Goal: Task Accomplishment & Management: Manage account settings

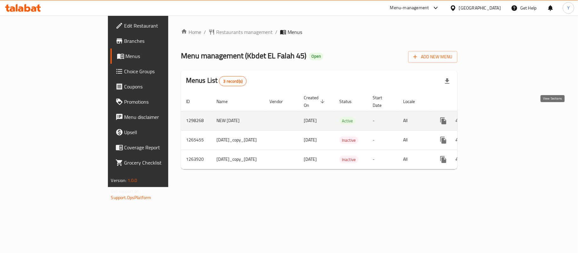
click at [497, 115] on link "enhanced table" at bounding box center [488, 120] width 15 height 15
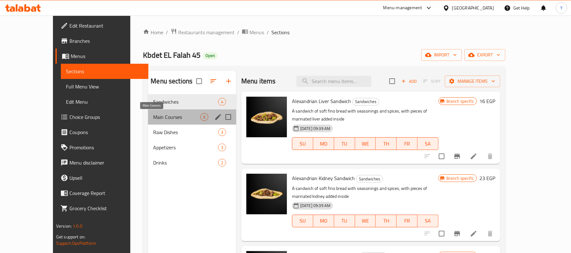
click at [153, 118] on span "Main Courses" at bounding box center [176, 117] width 47 height 8
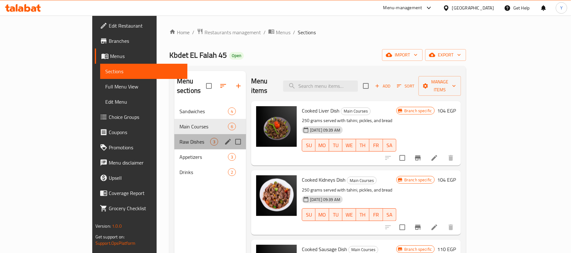
click at [175, 139] on div "Raw Dishes 3" at bounding box center [211, 141] width 72 height 15
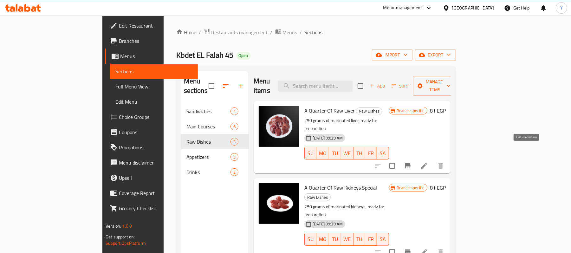
click at [428, 162] on icon at bounding box center [425, 166] width 8 height 8
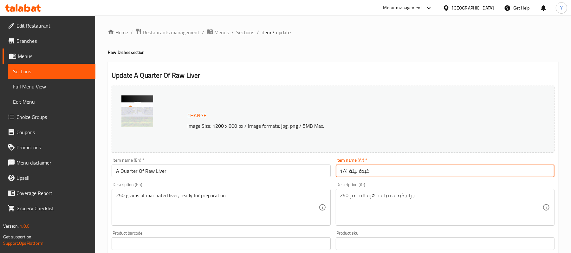
click at [347, 176] on input "1/4 كبدة نيئة" at bounding box center [445, 171] width 219 height 13
paste input "ربع كبدة ني"
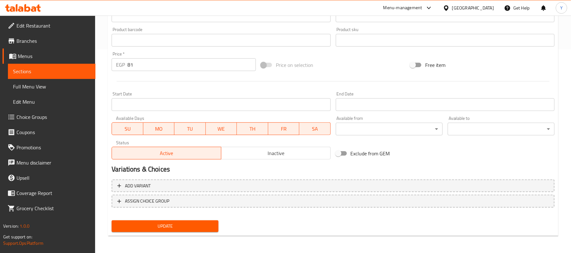
type input "ربع كبدة ني"
click at [211, 221] on button "Update" at bounding box center [165, 227] width 107 height 12
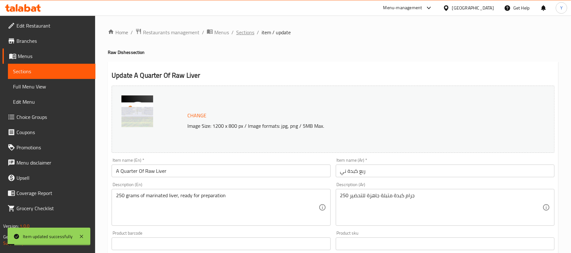
click at [243, 35] on span "Sections" at bounding box center [245, 33] width 18 height 8
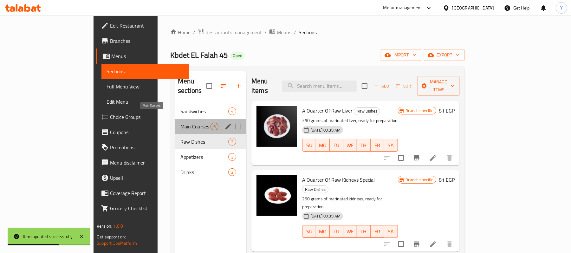
click at [181, 123] on span "Main Courses" at bounding box center [196, 127] width 30 height 8
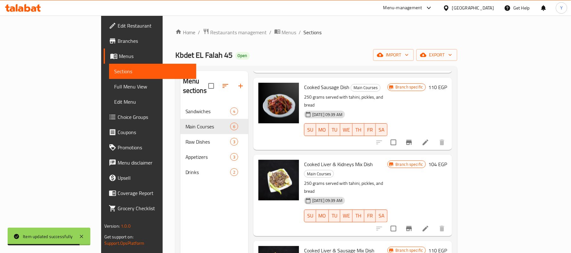
scroll to position [89, 0]
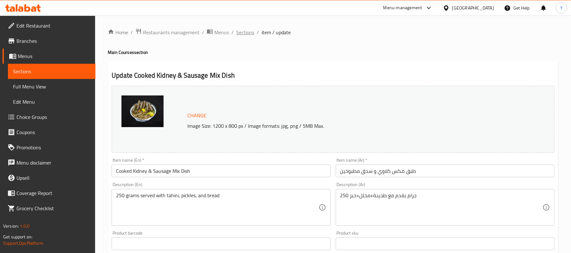
click at [241, 31] on span "Sections" at bounding box center [245, 33] width 18 height 8
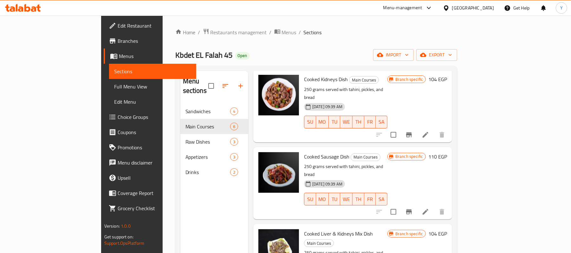
scroll to position [127, 0]
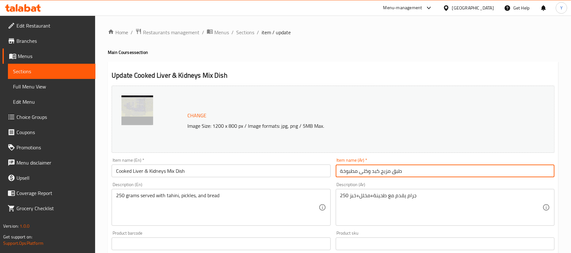
click at [377, 175] on input "طبق مزيج كبد وكلى مطبوخة" at bounding box center [445, 171] width 219 height 13
paste input "طبق ميكس كبدة وكلاوي"
drag, startPoint x: 400, startPoint y: 175, endPoint x: 393, endPoint y: 173, distance: 8.0
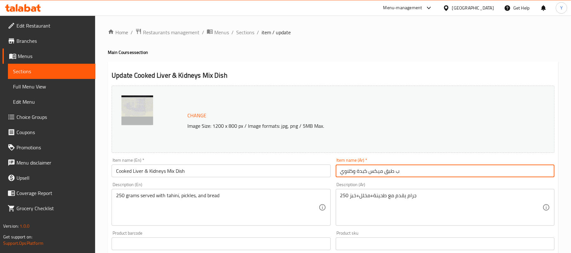
click at [393, 173] on input "ب طبق ميكس كبدة وكلاوي" at bounding box center [445, 171] width 219 height 13
type input "طبق ميكس كبدة وكلاوي"
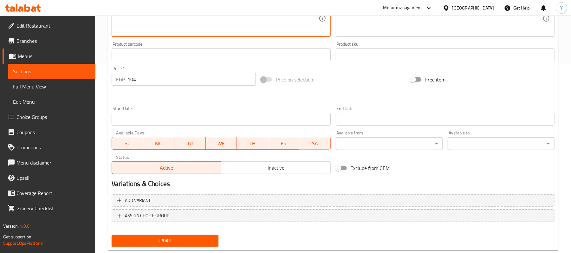
scroll to position [204, 0]
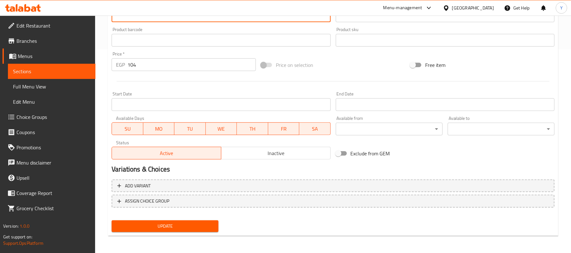
click at [182, 223] on span "Update" at bounding box center [165, 226] width 97 height 8
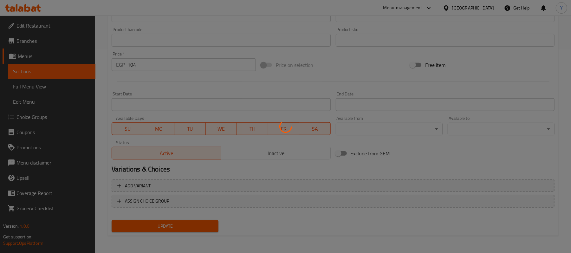
scroll to position [0, 0]
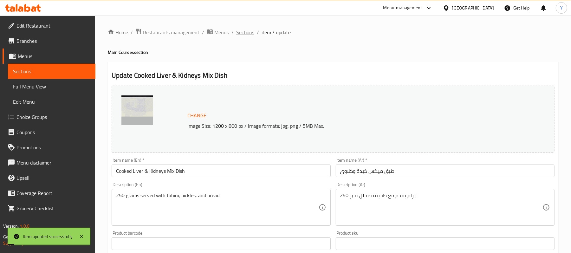
click at [238, 36] on span "Sections" at bounding box center [245, 33] width 18 height 8
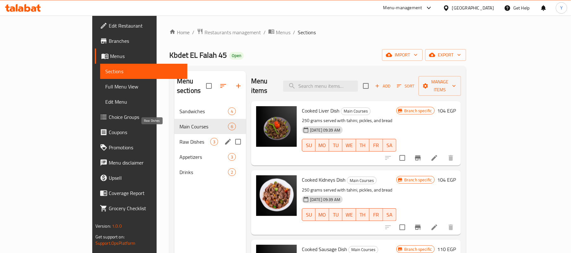
click at [180, 138] on span "Raw Dishes" at bounding box center [195, 142] width 31 height 8
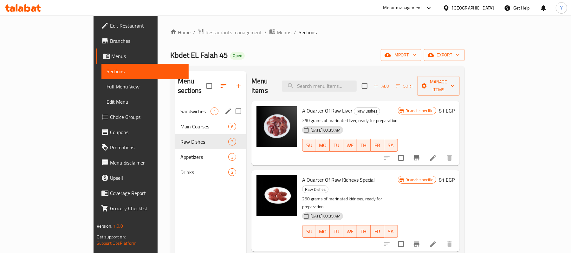
click at [175, 106] on div "Sandwiches 4" at bounding box center [210, 111] width 71 height 15
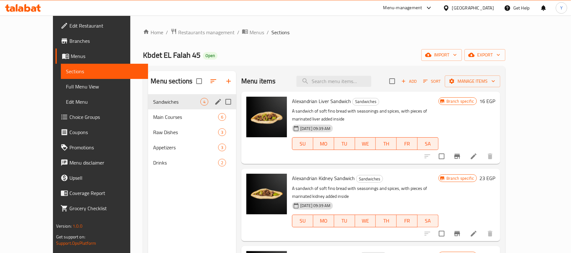
click at [174, 115] on span "Main Courses" at bounding box center [185, 117] width 65 height 8
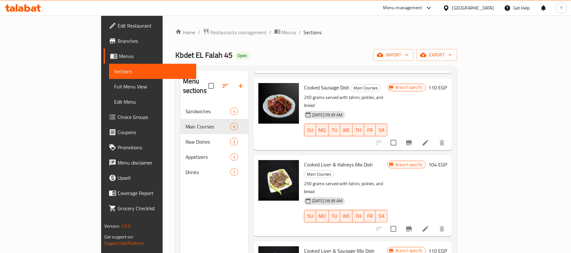
scroll to position [178, 0]
click at [435, 223] on li at bounding box center [426, 228] width 18 height 11
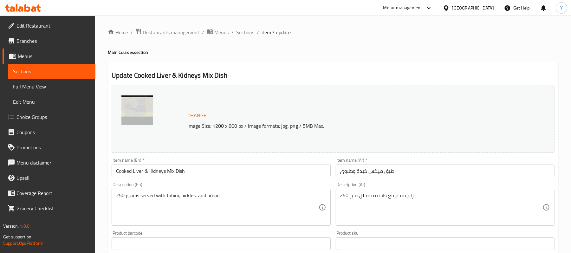
click at [390, 172] on input "طبق ميكس كبدة وكلاوي" at bounding box center [445, 171] width 219 height 13
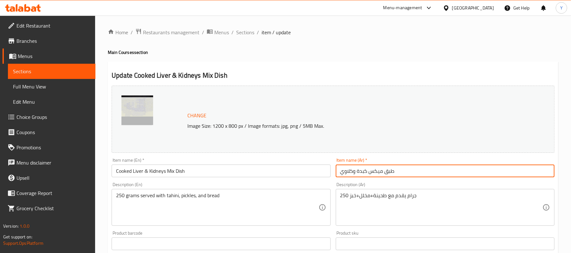
click at [390, 172] on input "طبق ميكس كبدة وكلاوي" at bounding box center [445, 171] width 219 height 13
paste input "ميكس كبدة وكلاوي مست"
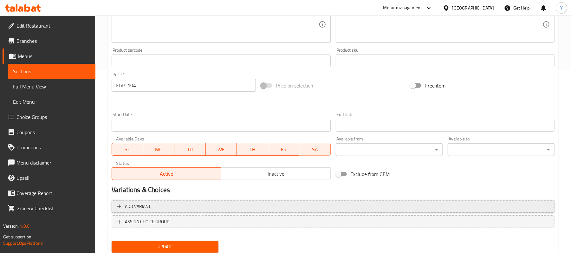
scroll to position [204, 0]
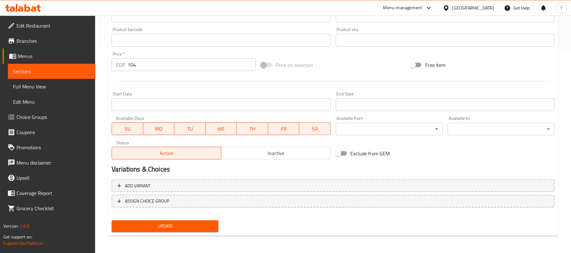
click at [206, 223] on span "Update" at bounding box center [165, 226] width 97 height 8
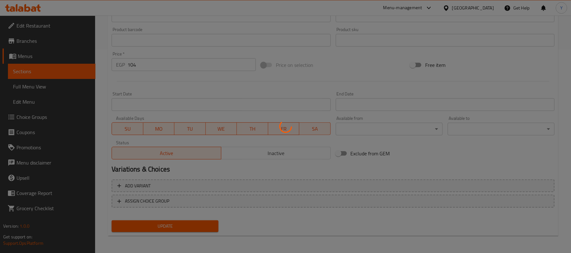
scroll to position [0, 0]
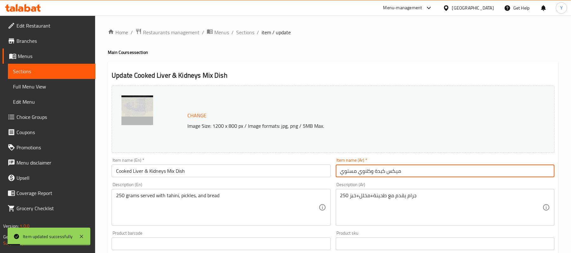
click at [374, 170] on input "ميكس كبدة وكلاوي مستوي" at bounding box center [445, 171] width 219 height 13
paste input "طبق ميكس كبدة وكلاوي مستوي"
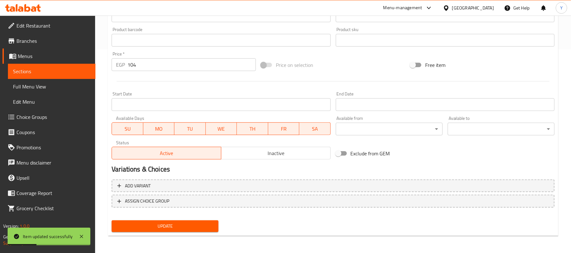
type input "طبق ميكس كبدة وكلاوي مستوي"
click at [187, 222] on span "Update" at bounding box center [165, 226] width 97 height 8
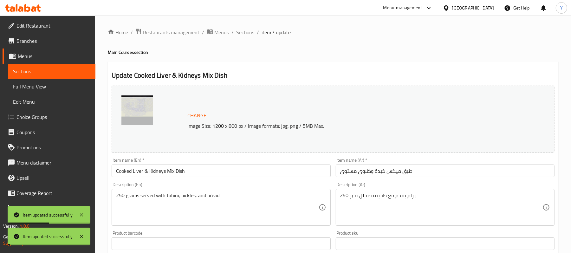
click at [240, 30] on span "Sections" at bounding box center [245, 33] width 18 height 8
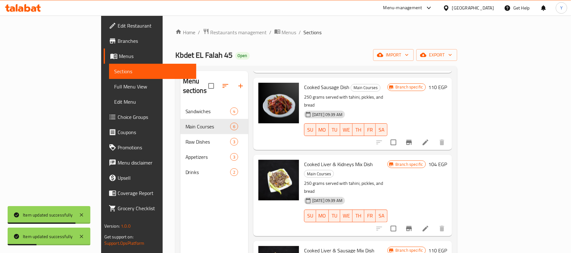
scroll to position [89, 0]
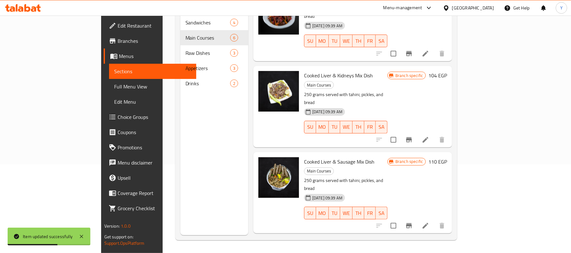
drag, startPoint x: 508, startPoint y: 158, endPoint x: 518, endPoint y: 159, distance: 10.5
click at [450, 218] on div at bounding box center [411, 225] width 78 height 15
click at [430, 222] on icon at bounding box center [426, 226] width 8 height 8
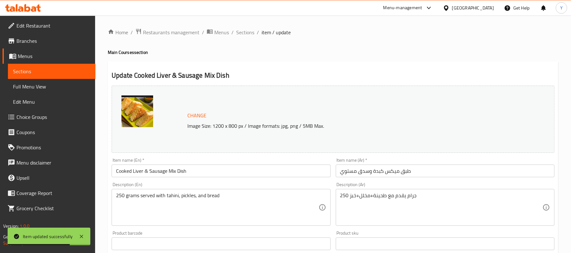
click at [389, 173] on input "طبق ميكس كبدة وسدق مستوي" at bounding box center [445, 171] width 219 height 13
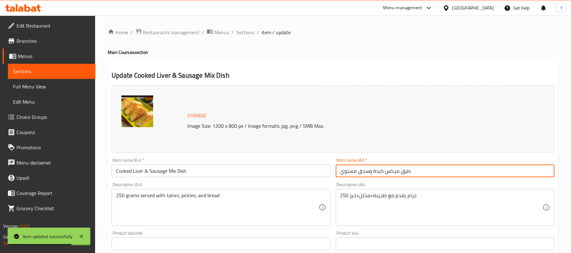
click at [389, 173] on input "طبق ميكس كبدة وسدق مستوي" at bounding box center [445, 171] width 219 height 13
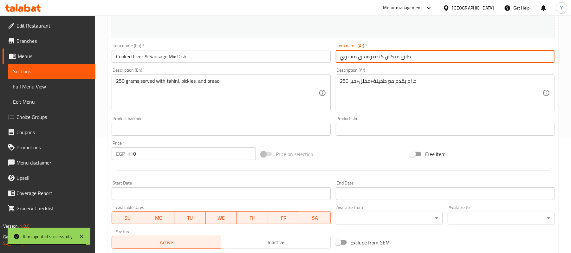
scroll to position [204, 0]
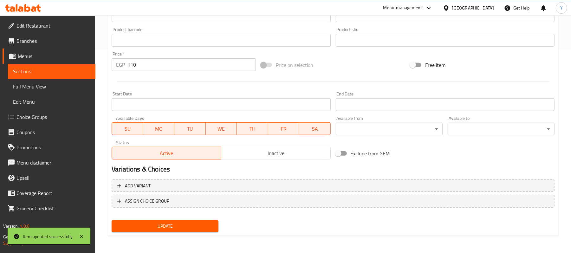
click at [218, 225] on button "Update" at bounding box center [165, 227] width 107 height 12
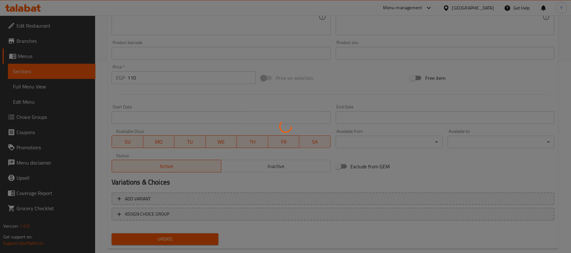
scroll to position [0, 0]
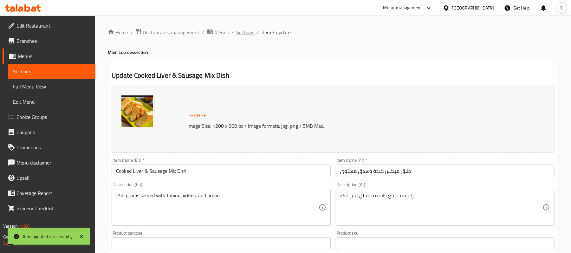
click at [237, 33] on span "Sections" at bounding box center [245, 33] width 18 height 8
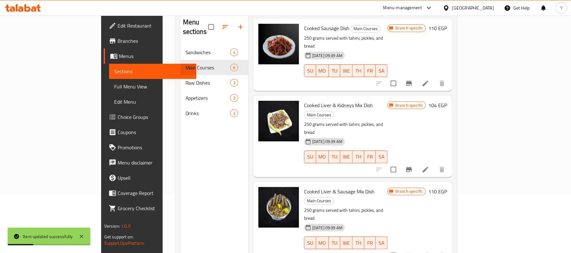
scroll to position [89, 0]
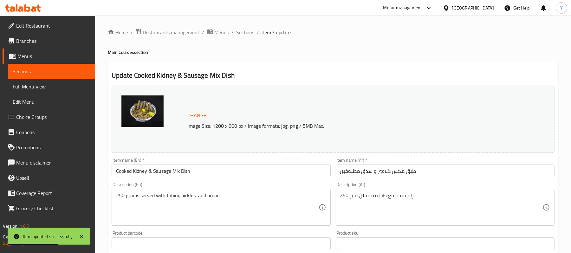
click at [406, 173] on input "طبق مكس كلاوي و سدق مطبوخين" at bounding box center [445, 171] width 219 height 13
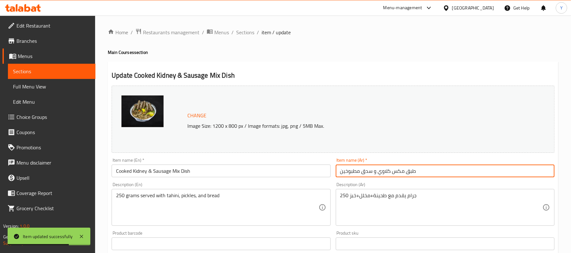
click at [408, 175] on input "طبق مكس كلاوي و سدق مطبوخين" at bounding box center [445, 171] width 219 height 13
paste input "كس كلاوي وسدق مستوي"
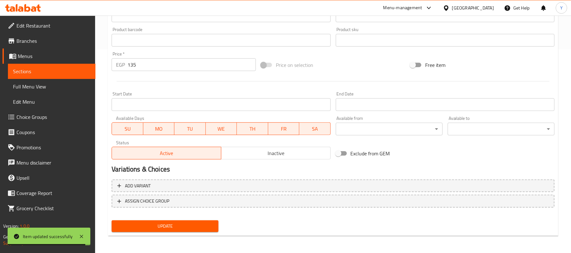
type input "طبق ميكس كلاوي وسدق مستوي"
click at [214, 225] on span "Update" at bounding box center [165, 226] width 97 height 8
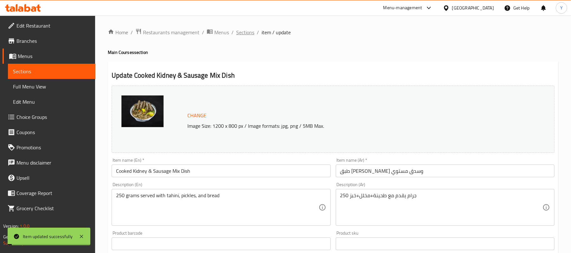
click at [251, 35] on span "Sections" at bounding box center [245, 33] width 18 height 8
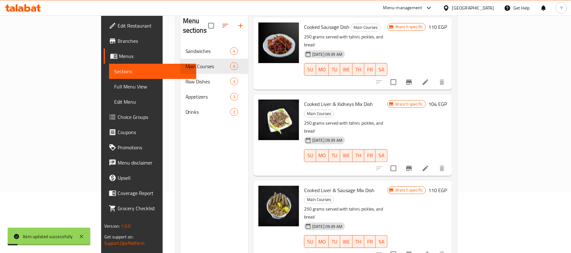
scroll to position [89, 0]
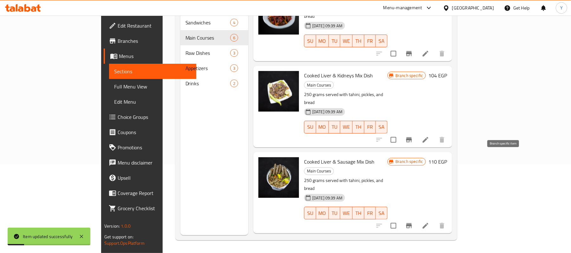
click at [435, 220] on li at bounding box center [426, 225] width 18 height 11
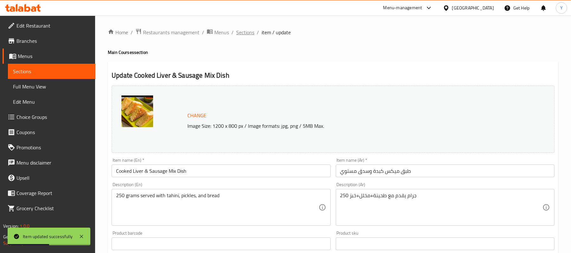
click at [252, 33] on span "Sections" at bounding box center [245, 33] width 18 height 8
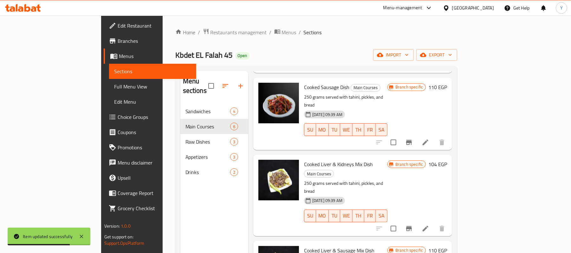
scroll to position [89, 0]
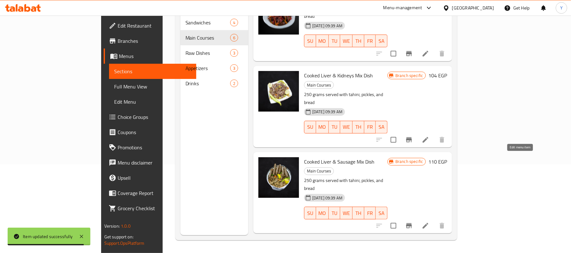
click at [430, 222] on icon at bounding box center [426, 226] width 8 height 8
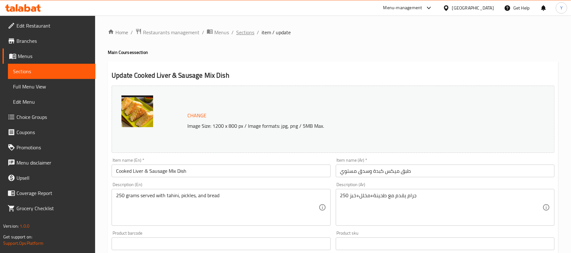
click at [241, 30] on span "Sections" at bounding box center [245, 33] width 18 height 8
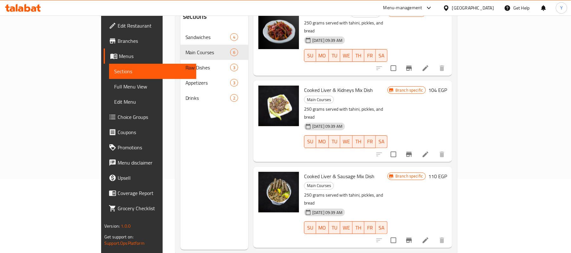
scroll to position [89, 0]
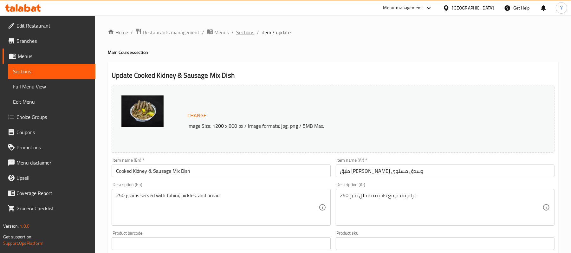
click at [245, 35] on span "Sections" at bounding box center [245, 33] width 18 height 8
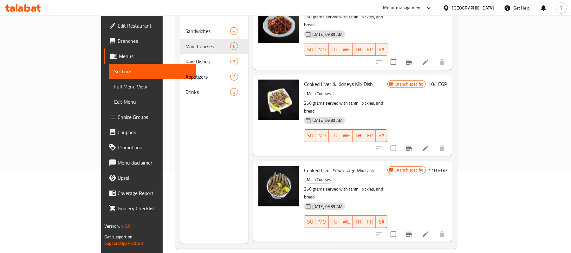
scroll to position [89, 0]
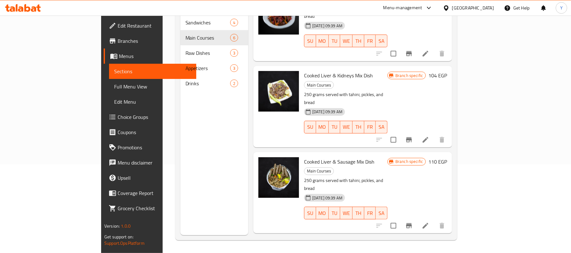
click at [435, 134] on li at bounding box center [426, 139] width 18 height 11
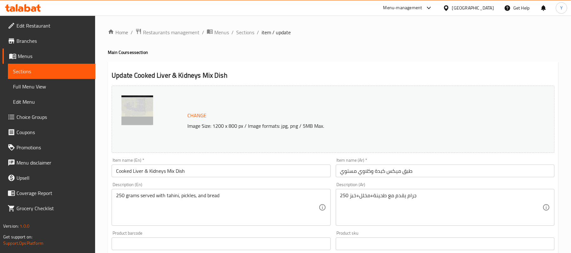
drag, startPoint x: 240, startPoint y: 35, endPoint x: 245, endPoint y: 46, distance: 12.4
click at [240, 35] on span "Sections" at bounding box center [245, 33] width 18 height 8
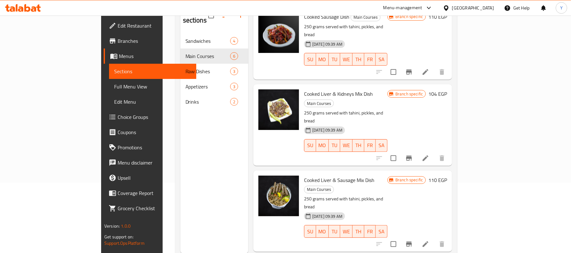
scroll to position [89, 0]
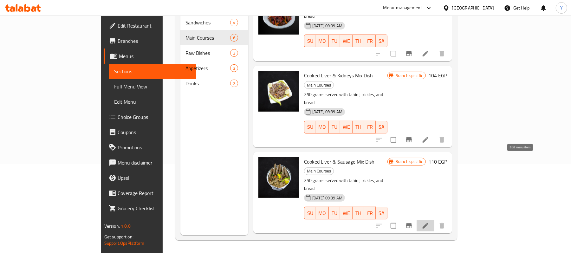
click at [429, 223] on icon at bounding box center [426, 226] width 6 height 6
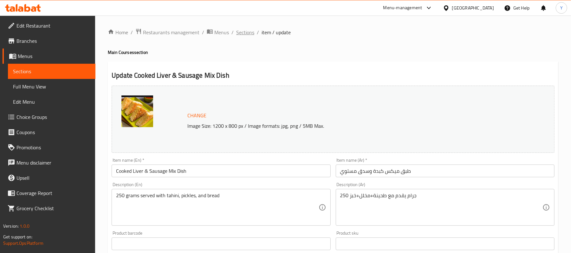
click at [245, 34] on span "Sections" at bounding box center [245, 33] width 18 height 8
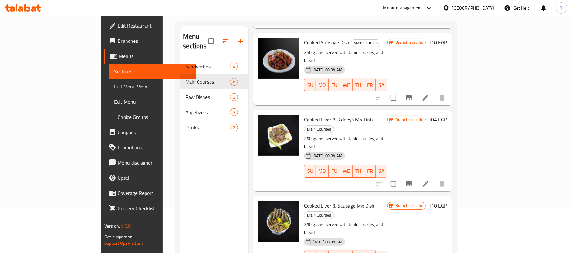
scroll to position [89, 0]
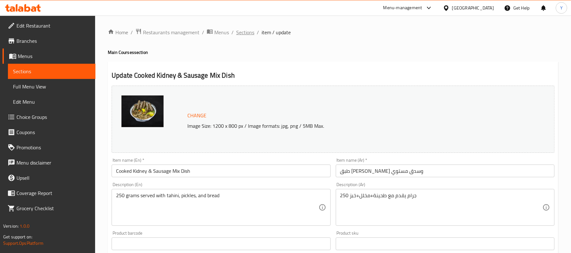
click at [247, 35] on span "Sections" at bounding box center [245, 33] width 18 height 8
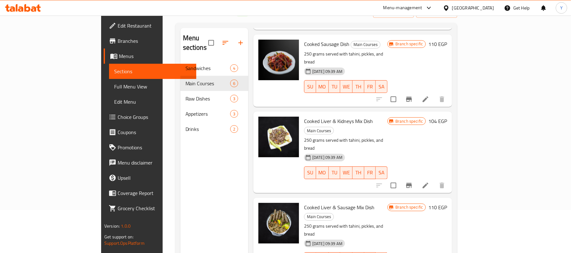
scroll to position [89, 0]
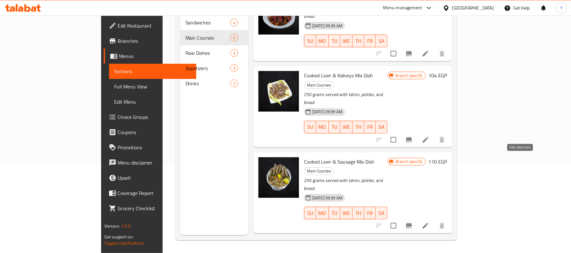
click at [430, 222] on icon at bounding box center [426, 226] width 8 height 8
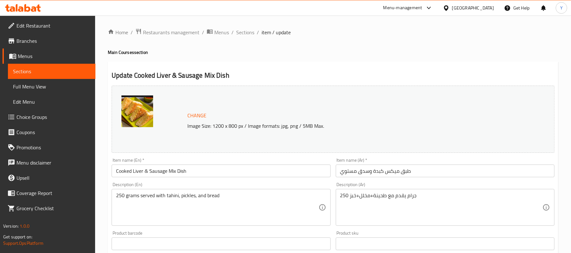
click at [237, 37] on div "Home / Restaurants management / Menus / Sections / item / update Main Courses s…" at bounding box center [333, 236] width 451 height 417
click at [238, 34] on span "Sections" at bounding box center [245, 33] width 18 height 8
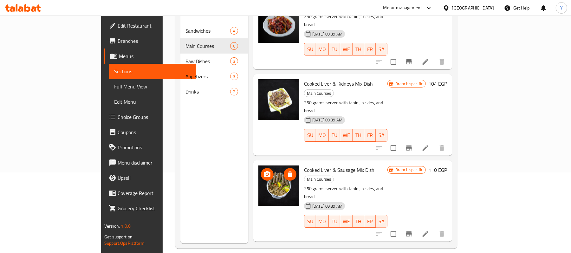
scroll to position [89, 0]
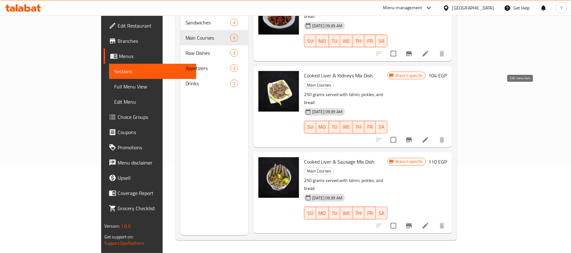
click at [430, 136] on icon at bounding box center [426, 140] width 8 height 8
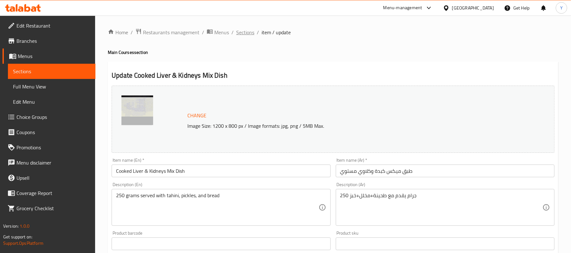
click at [244, 29] on span "Sections" at bounding box center [245, 33] width 18 height 8
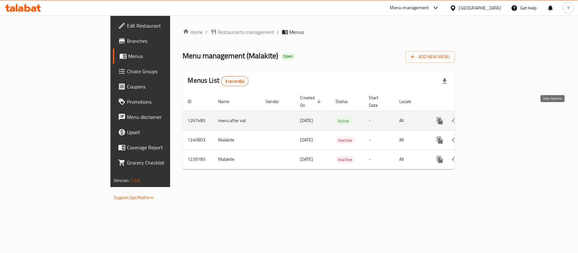
click at [489, 117] on icon "enhanced table" at bounding box center [486, 121] width 8 height 8
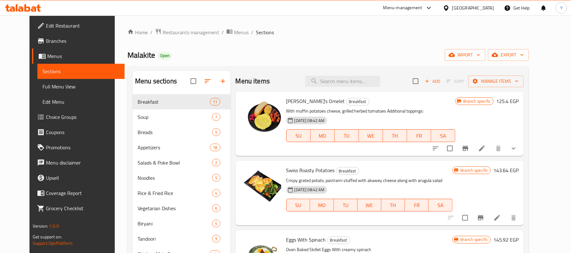
scroll to position [121, 0]
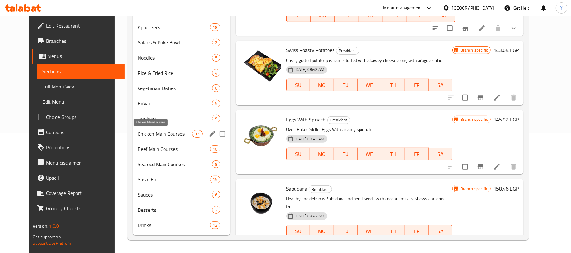
click at [182, 136] on span "Chicken Main Courses" at bounding box center [165, 134] width 55 height 8
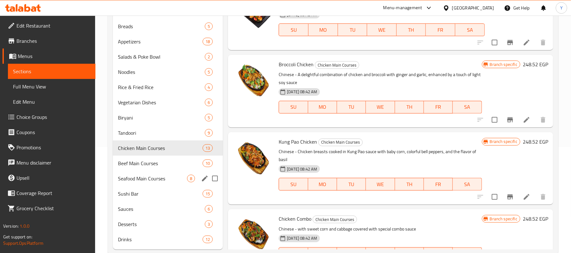
scroll to position [121, 0]
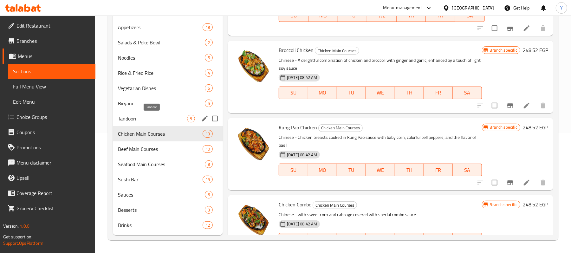
click at [168, 119] on span "Tandoori" at bounding box center [152, 119] width 69 height 8
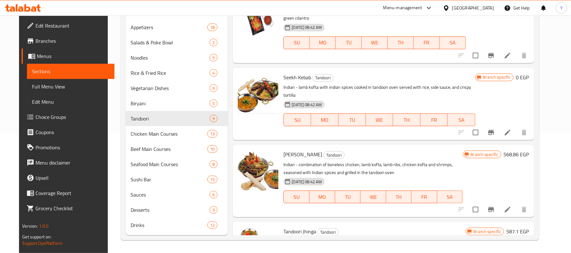
scroll to position [395, 0]
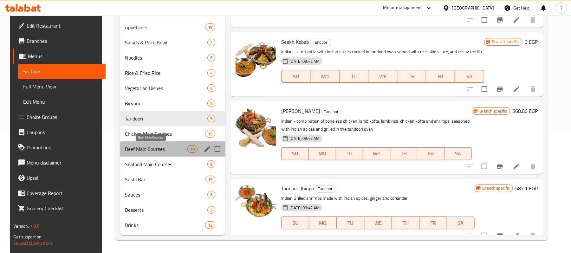
click at [182, 148] on span "Beef Main Courses" at bounding box center [156, 149] width 63 height 8
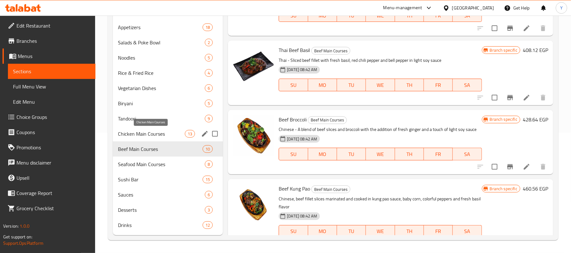
click at [176, 135] on span "Chicken Main Courses" at bounding box center [151, 134] width 67 height 8
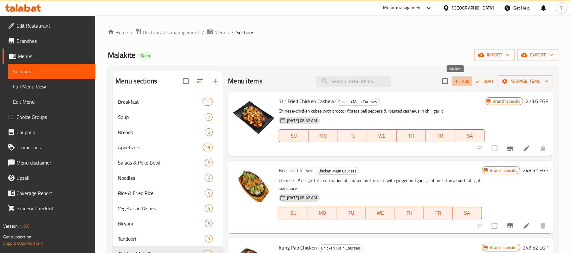
click at [465, 83] on span "Add" at bounding box center [462, 81] width 17 height 7
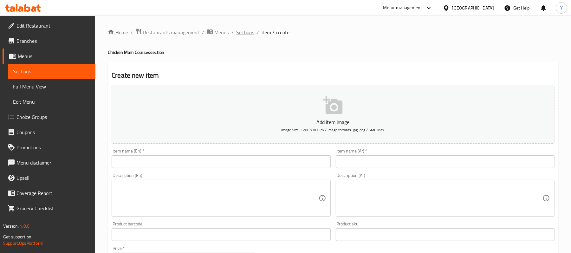
click at [248, 32] on span "Sections" at bounding box center [245, 33] width 18 height 8
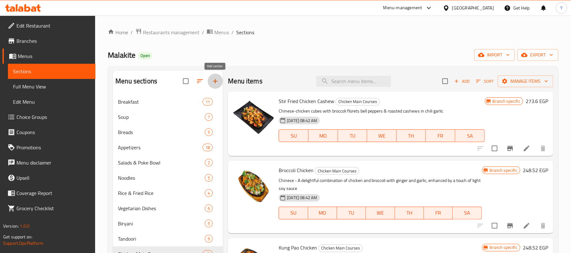
click at [217, 82] on icon "button" at bounding box center [215, 81] width 4 height 4
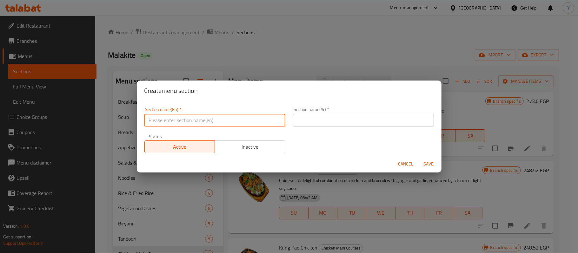
click at [221, 117] on input "text" at bounding box center [214, 120] width 141 height 13
type input "New Offers"
click at [313, 119] on input "text" at bounding box center [363, 120] width 141 height 13
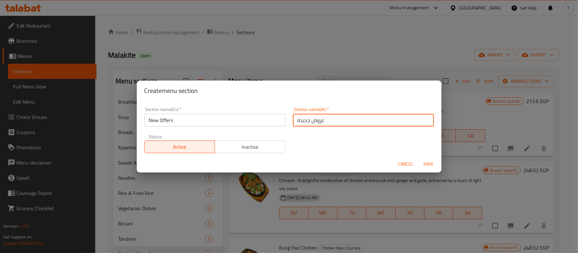
type input "عروض جديده"
click at [435, 162] on span "Save" at bounding box center [428, 164] width 15 height 8
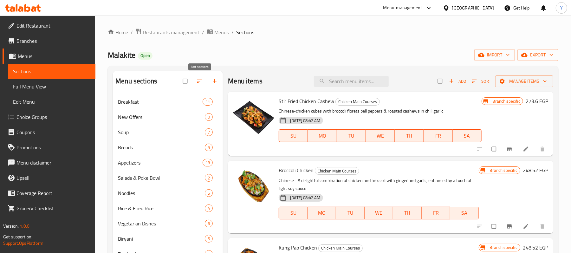
click at [201, 84] on icon "button" at bounding box center [199, 81] width 6 height 6
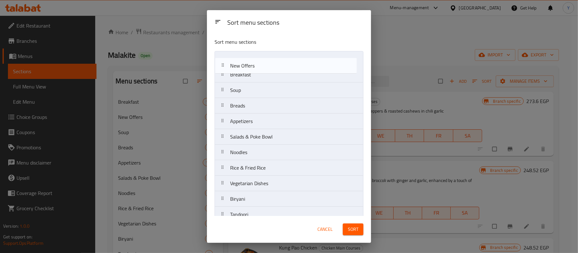
drag, startPoint x: 236, startPoint y: 76, endPoint x: 236, endPoint y: 63, distance: 13.6
click at [236, 63] on nav "Breakfast New Offers Soup Breads Appetizers Salads & Poke Bowl Noodles Rice & F…" at bounding box center [289, 191] width 149 height 281
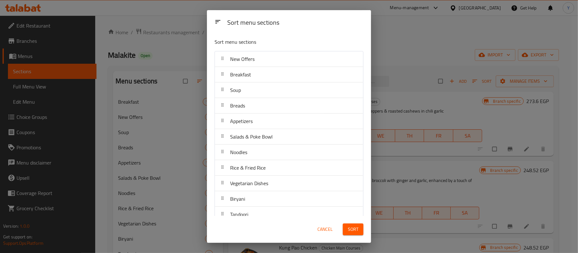
click at [346, 231] on button "Sort" at bounding box center [353, 230] width 21 height 12
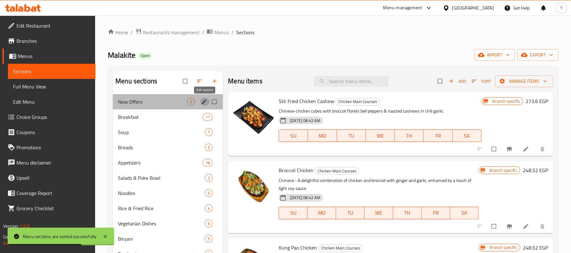
click at [202, 104] on icon "edit" at bounding box center [204, 101] width 5 height 5
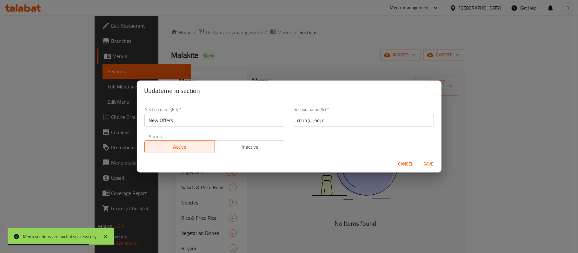
click at [200, 120] on input "New Offers" at bounding box center [214, 120] width 141 height 13
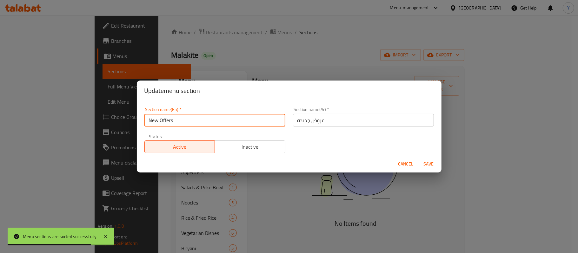
click at [200, 120] on input "New Offers" at bounding box center [214, 120] width 141 height 13
type input "ع"
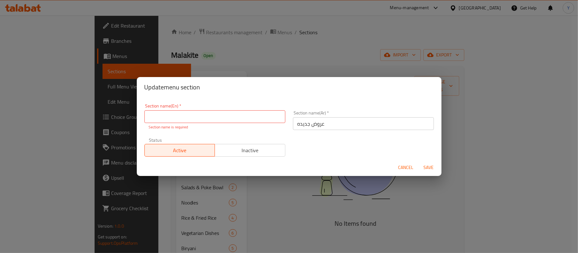
click at [180, 121] on input "text" at bounding box center [214, 116] width 141 height 13
type input "ع"
type input "Up to 40 % Off Meals"
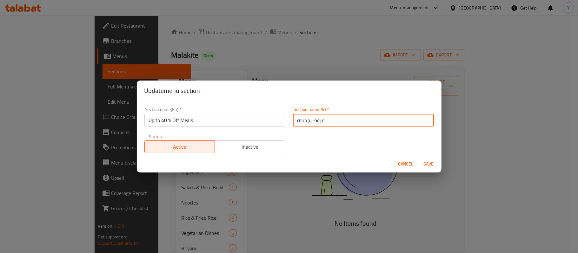
click at [310, 125] on input "عروض جديده" at bounding box center [363, 120] width 141 height 13
type input "ز"
type input "وجبات تصل الي خصم 40 %"
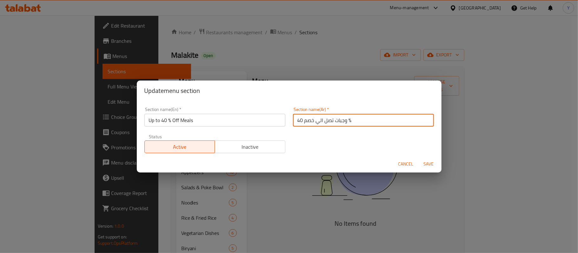
click at [427, 169] on button "Save" at bounding box center [429, 164] width 20 height 12
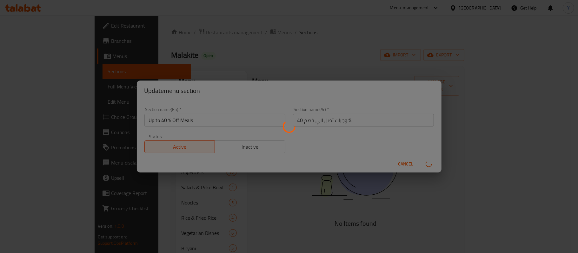
click at [427, 163] on div "Menu sections" at bounding box center [289, 126] width 578 height 253
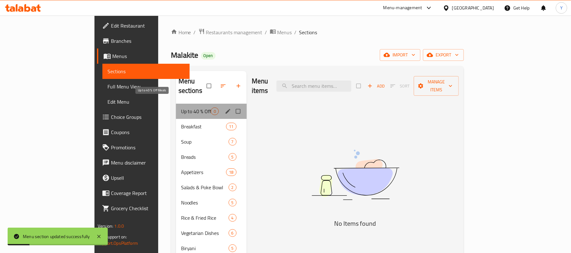
click at [181, 108] on span "Up to 40 % Off Meals" at bounding box center [196, 112] width 30 height 8
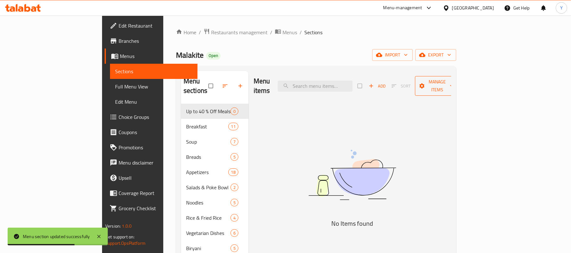
click at [460, 86] on button "Manage items" at bounding box center [437, 86] width 45 height 20
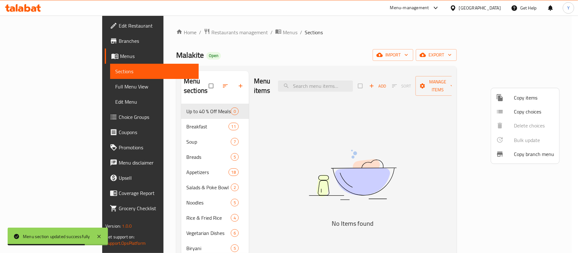
click at [518, 100] on span "Copy items" at bounding box center [534, 98] width 40 height 8
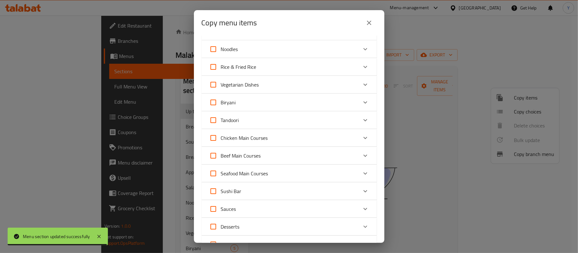
scroll to position [127, 0]
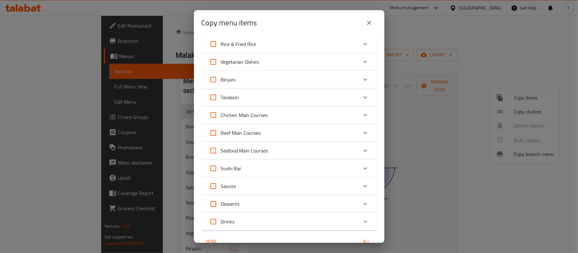
click at [361, 117] on icon "Expand" at bounding box center [365, 115] width 8 height 8
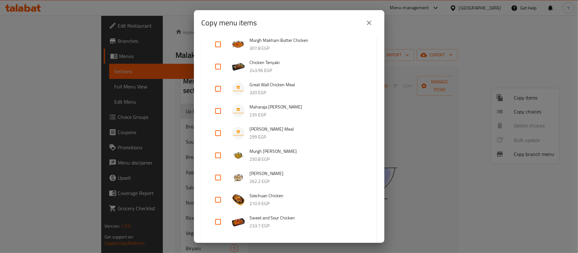
scroll to position [319, 0]
click at [214, 90] on input "checkbox" at bounding box center [217, 89] width 15 height 15
checkbox input "true"
click at [219, 111] on input "checkbox" at bounding box center [217, 111] width 15 height 15
checkbox input "true"
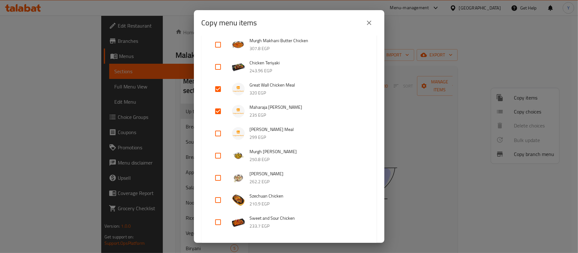
click at [219, 132] on input "checkbox" at bounding box center [217, 133] width 15 height 15
checkbox input "true"
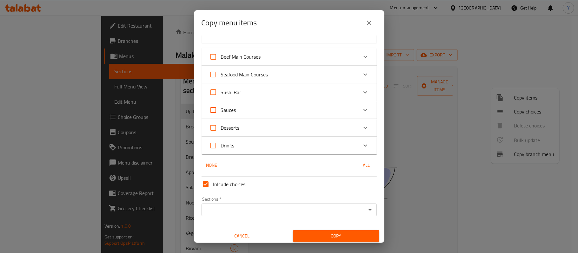
scroll to position [522, 0]
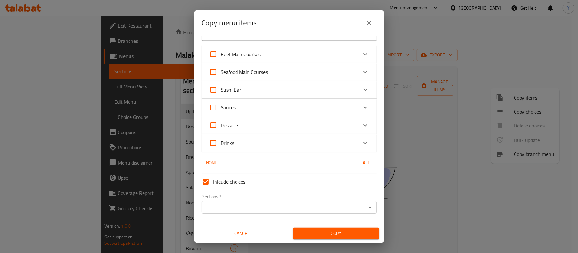
click at [318, 215] on div "Sections   * Sections *" at bounding box center [289, 204] width 180 height 24
click at [321, 208] on input "Sections   *" at bounding box center [283, 207] width 161 height 9
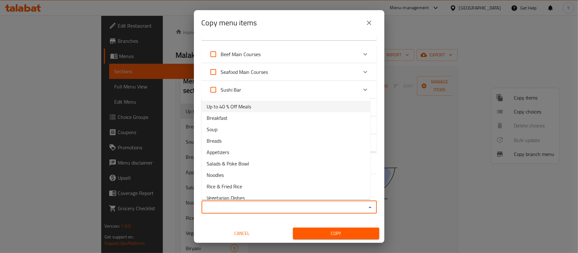
click at [306, 108] on li "Up to 40 % Off Meals" at bounding box center [285, 106] width 169 height 11
type input "Up to 40 % Off Meals"
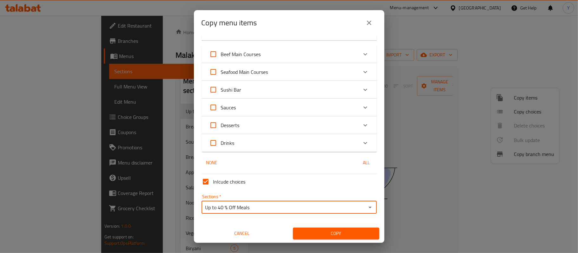
click at [327, 232] on span "Copy" at bounding box center [336, 234] width 76 height 8
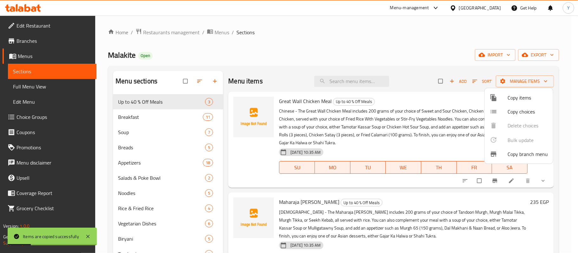
click at [456, 85] on div at bounding box center [289, 126] width 578 height 253
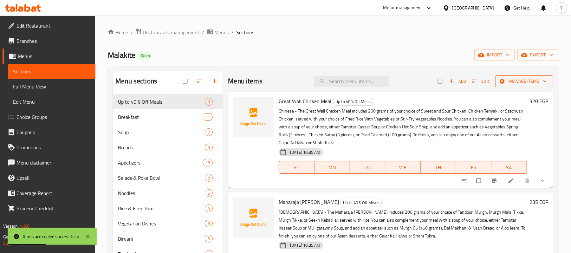
click at [522, 85] on span "Manage items" at bounding box center [525, 81] width 48 height 8
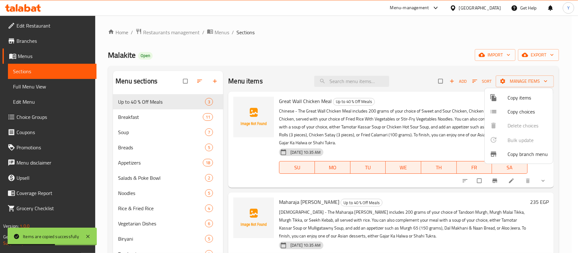
click at [520, 98] on span "Copy items" at bounding box center [527, 98] width 40 height 8
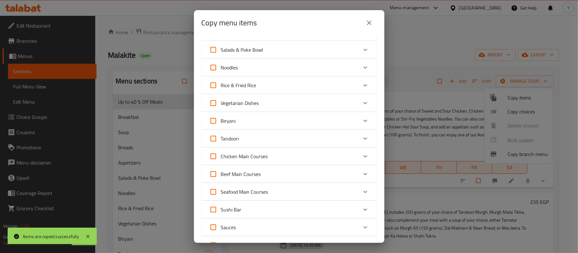
scroll to position [127, 0]
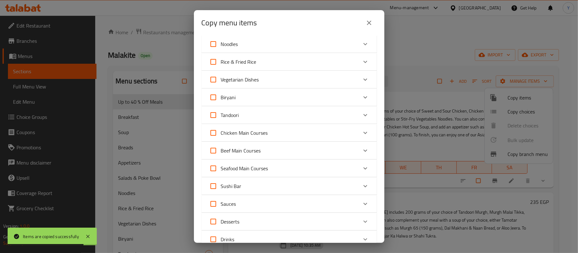
click at [269, 151] on div "Beef Main Courses" at bounding box center [283, 150] width 149 height 15
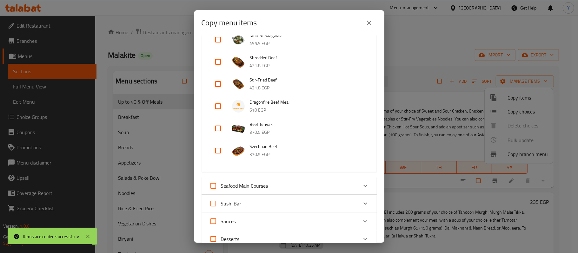
scroll to position [381, 0]
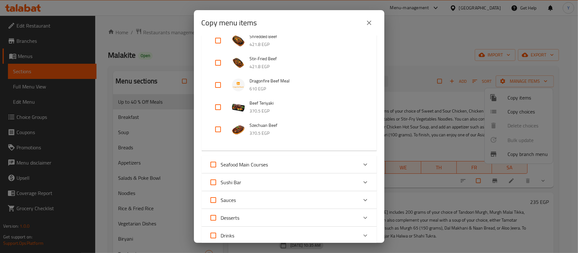
click at [221, 79] on input "checkbox" at bounding box center [217, 84] width 15 height 15
checkbox input "true"
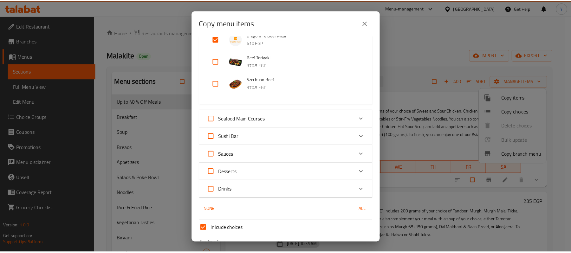
scroll to position [473, 0]
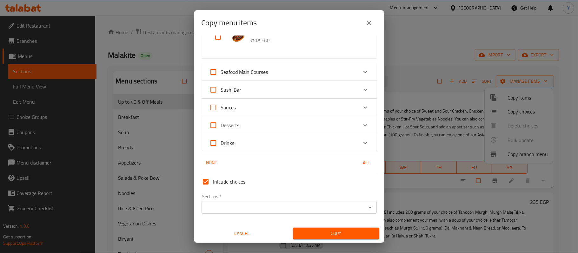
click at [330, 213] on div "Sections *" at bounding box center [288, 207] width 175 height 13
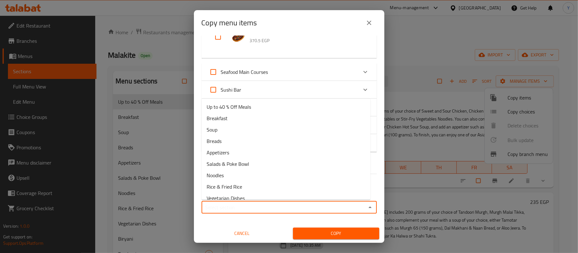
click at [309, 205] on input "Sections   *" at bounding box center [283, 207] width 161 height 9
click at [288, 105] on li "Up to 40 % Off Meals" at bounding box center [285, 106] width 169 height 11
type input "Up to 40 % Off Meals"
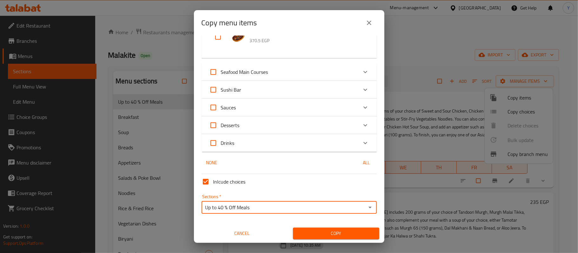
click at [315, 228] on button "Copy" at bounding box center [336, 234] width 86 height 12
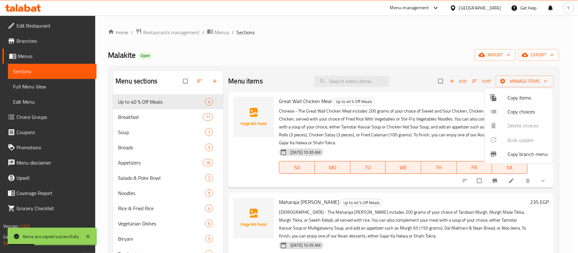
click at [155, 121] on div at bounding box center [289, 126] width 578 height 253
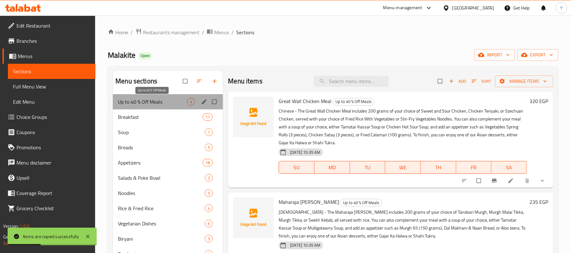
click at [157, 106] on span "Up to 40 % Off Meals" at bounding box center [152, 102] width 69 height 8
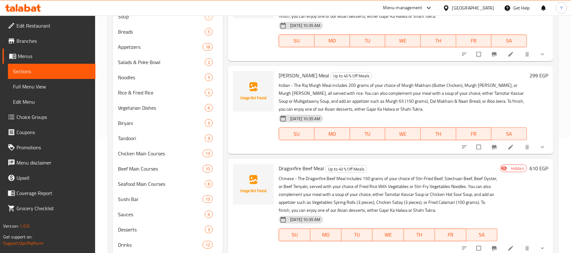
scroll to position [136, 0]
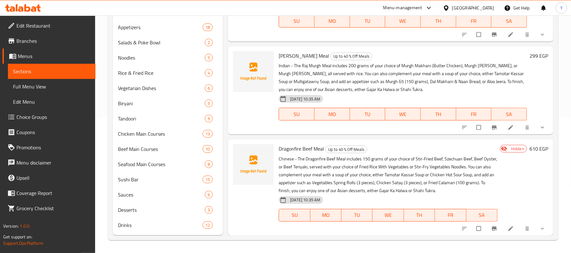
click at [480, 123] on input "checkbox" at bounding box center [479, 128] width 13 height 12
click at [474, 128] on input "checkbox" at bounding box center [479, 128] width 13 height 12
checkbox input "false"
click at [492, 126] on icon "Branch-specific-item" at bounding box center [494, 127] width 5 height 4
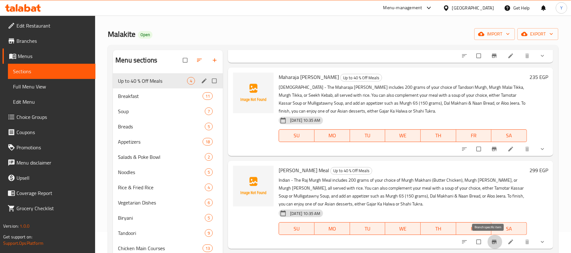
scroll to position [9, 0]
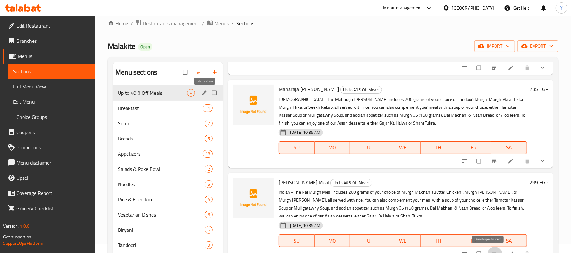
click at [207, 96] on icon "edit" at bounding box center [204, 93] width 6 height 6
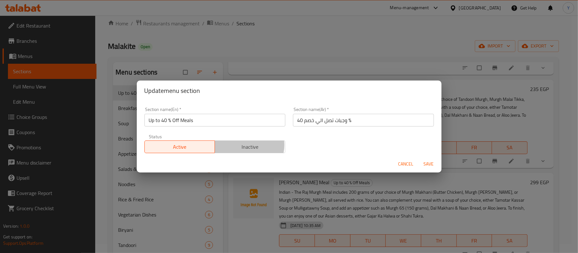
click at [246, 145] on span "Inactive" at bounding box center [249, 146] width 65 height 9
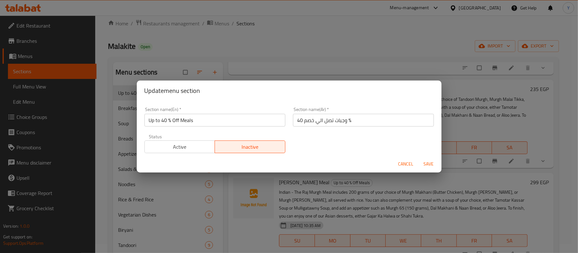
click at [433, 165] on span "Save" at bounding box center [428, 164] width 15 height 8
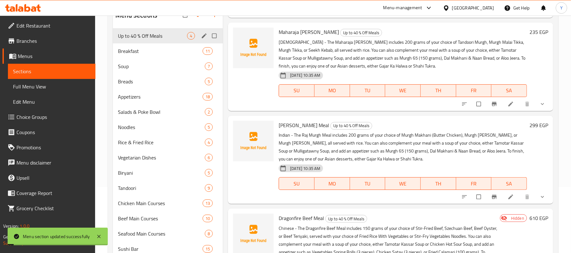
scroll to position [136, 0]
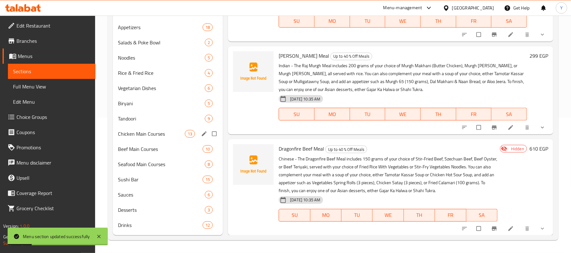
click at [166, 139] on div "Chicken Main Courses 13" at bounding box center [168, 133] width 110 height 15
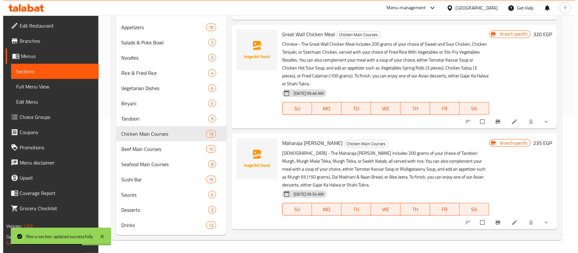
scroll to position [381, 0]
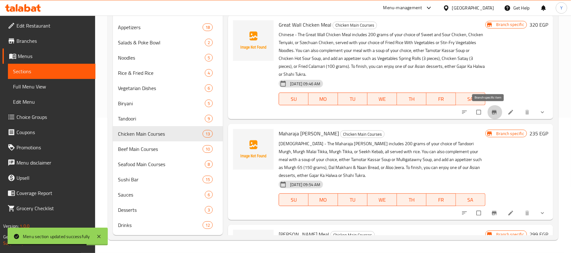
click at [492, 110] on icon "Branch-specific-item" at bounding box center [495, 112] width 6 height 6
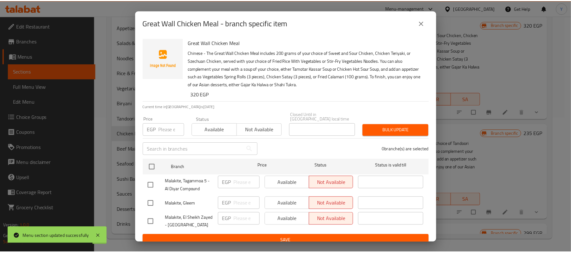
scroll to position [2, 0]
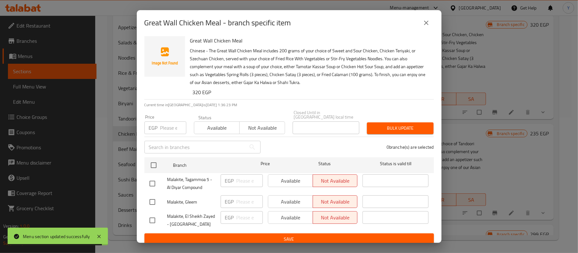
click at [421, 31] on div "Great Wall Chicken Meal - branch specific item" at bounding box center [289, 22] width 305 height 25
click at [425, 25] on icon "close" at bounding box center [426, 23] width 8 height 8
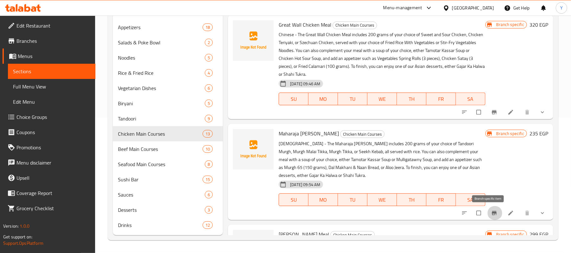
click at [492, 210] on icon "Branch-specific-item" at bounding box center [495, 213] width 6 height 6
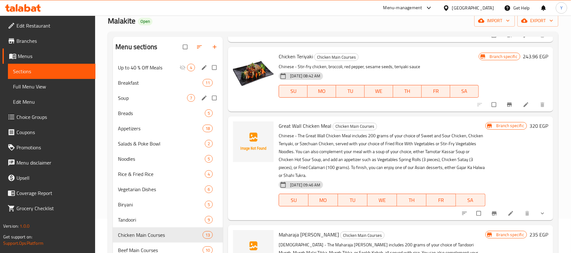
scroll to position [0, 0]
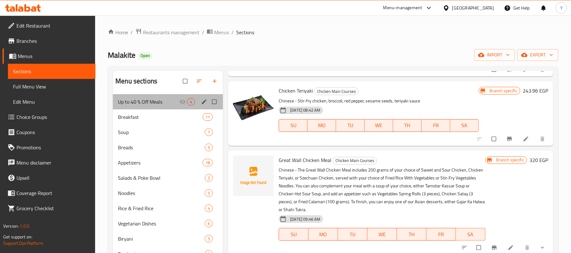
click at [148, 106] on div "Up to 40 % Off Meals 4" at bounding box center [168, 101] width 110 height 15
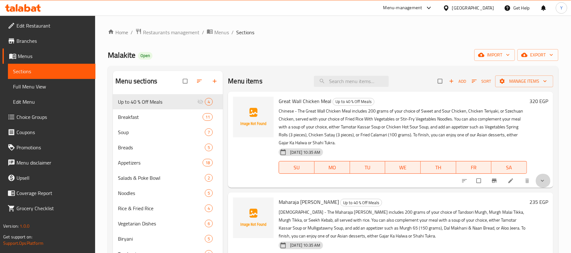
click at [536, 185] on button "show more" at bounding box center [543, 181] width 15 height 14
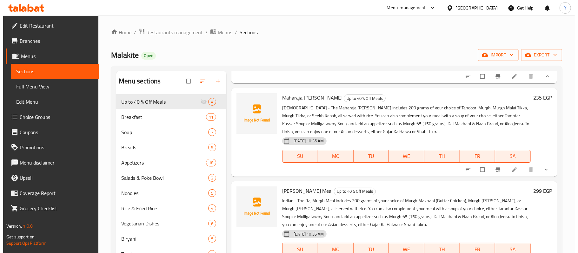
scroll to position [136, 0]
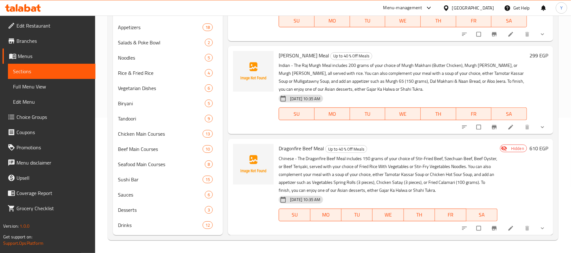
drag, startPoint x: 504, startPoint y: 151, endPoint x: 485, endPoint y: 228, distance: 79.6
click at [492, 228] on icon "Branch-specific-item" at bounding box center [495, 228] width 6 height 6
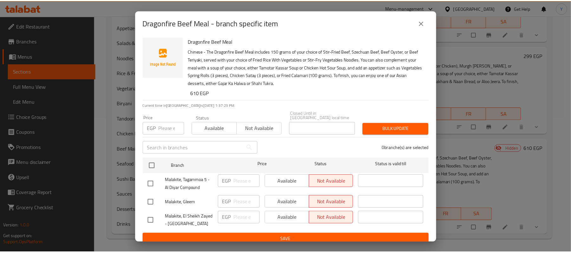
scroll to position [2, 0]
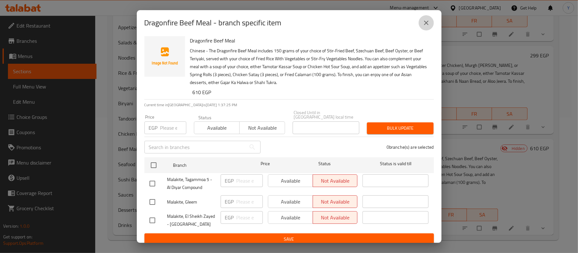
click at [426, 22] on icon "close" at bounding box center [426, 23] width 8 height 8
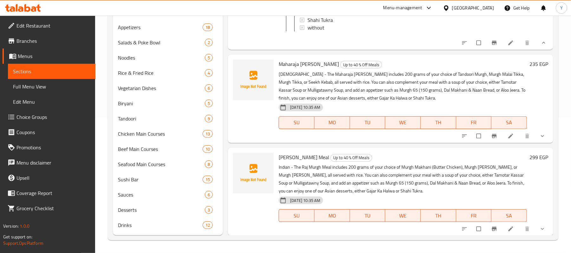
scroll to position [288, 0]
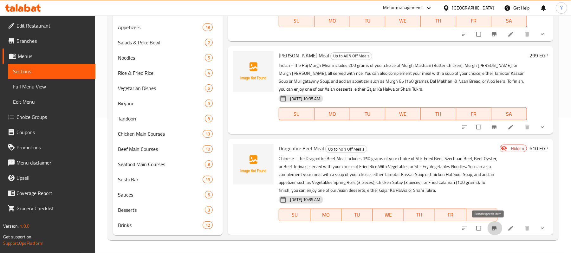
click at [492, 230] on icon "Branch-specific-item" at bounding box center [495, 228] width 6 height 6
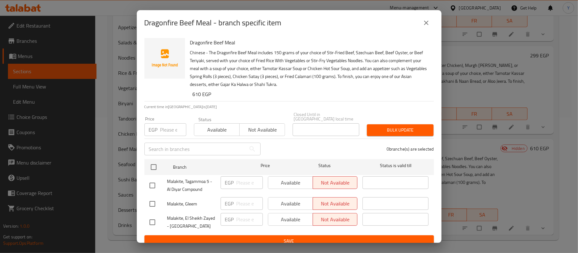
drag, startPoint x: 436, startPoint y: 97, endPoint x: 432, endPoint y: 83, distance: 14.5
drag, startPoint x: 432, startPoint y: 83, endPoint x: 424, endPoint y: 26, distance: 57.7
click at [424, 26] on icon "close" at bounding box center [426, 23] width 8 height 8
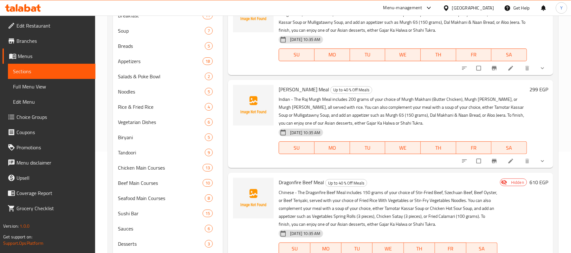
scroll to position [136, 0]
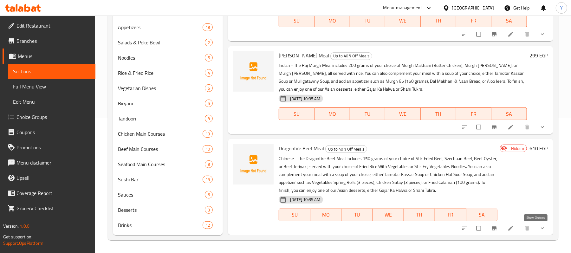
click at [541, 228] on icon "show more" at bounding box center [542, 229] width 3 height 2
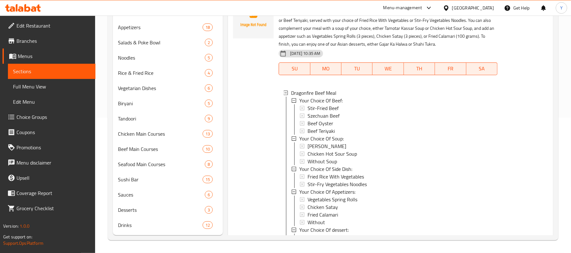
scroll to position [480, 0]
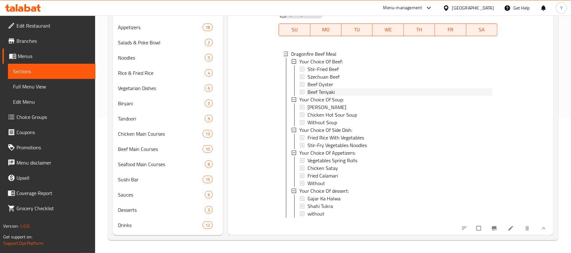
click at [329, 88] on span "Beef Teriyaki" at bounding box center [321, 92] width 27 height 8
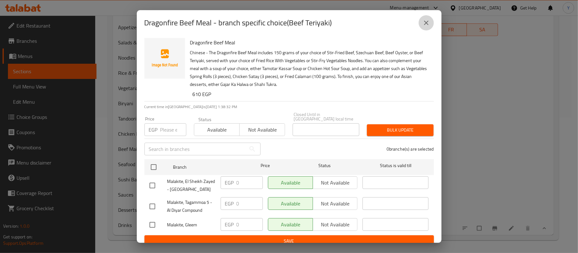
click at [424, 22] on icon "close" at bounding box center [426, 23] width 8 height 8
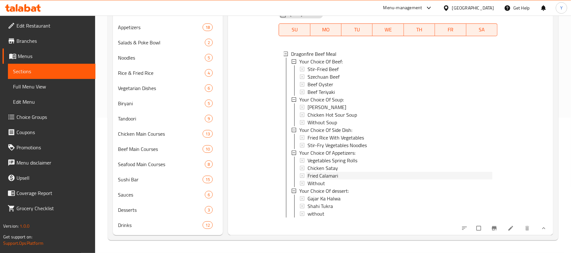
click at [319, 172] on span "Fried Calamari" at bounding box center [323, 176] width 30 height 8
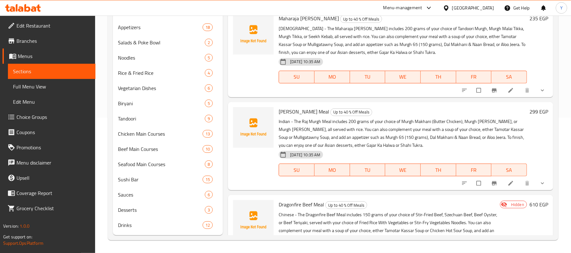
scroll to position [0, 0]
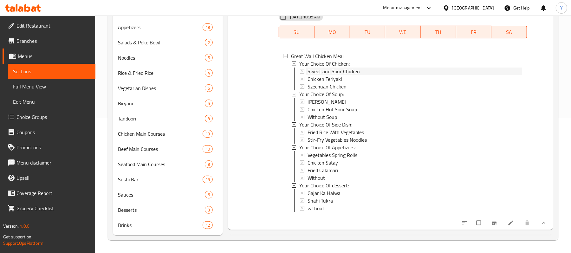
click at [322, 69] on span "Sweet and Sour Chicken" at bounding box center [334, 72] width 52 height 8
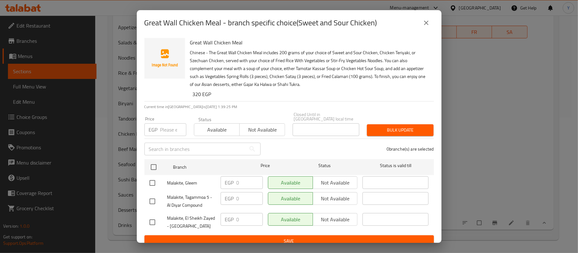
click at [419, 28] on div "Great Wall Chicken Meal - branch specific choice(Sweet and Sour Chicken)" at bounding box center [288, 22] width 289 height 15
click at [427, 27] on button "close" at bounding box center [426, 22] width 15 height 15
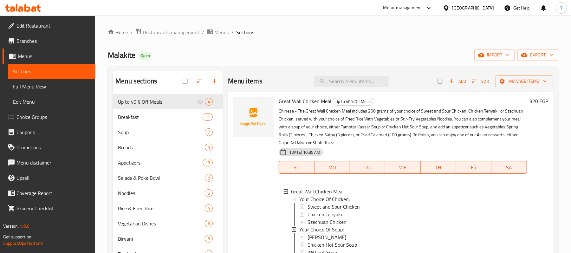
click at [530, 102] on h6 "320 EGP" at bounding box center [539, 101] width 19 height 9
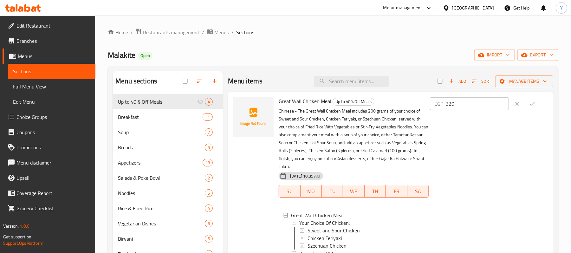
click at [524, 102] on div at bounding box center [526, 104] width 30 height 14
click at [485, 102] on input "320" at bounding box center [477, 103] width 63 height 13
type input "400"
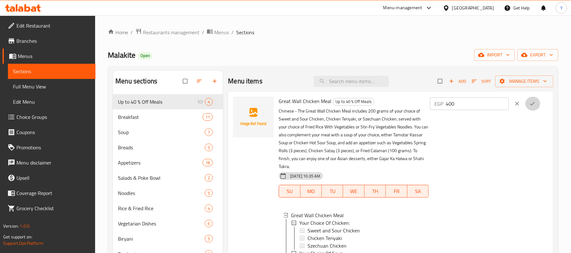
click at [530, 105] on icon "ok" at bounding box center [533, 104] width 6 height 6
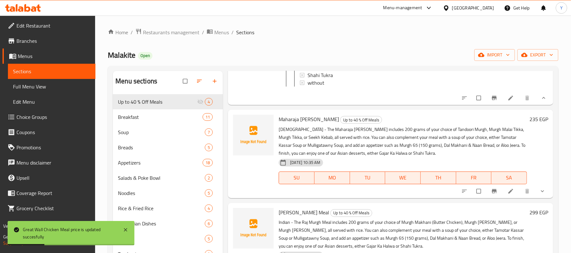
scroll to position [254, 0]
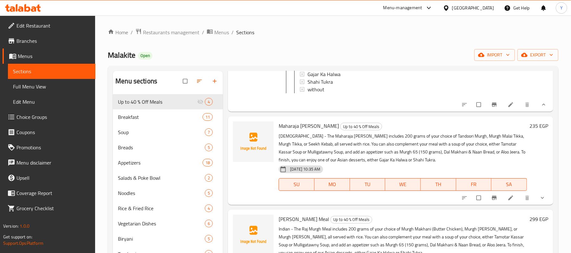
click at [530, 130] on h6 "235 EGP" at bounding box center [539, 126] width 19 height 9
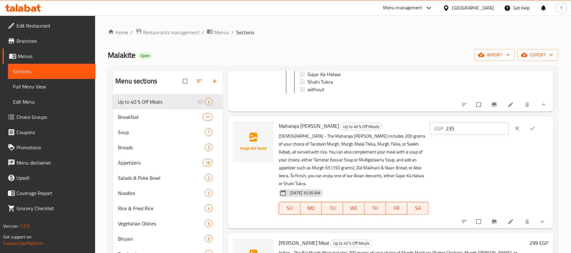
click at [484, 134] on input "235" at bounding box center [477, 128] width 63 height 13
type input "293.75"
click at [532, 131] on button "ok" at bounding box center [533, 129] width 15 height 14
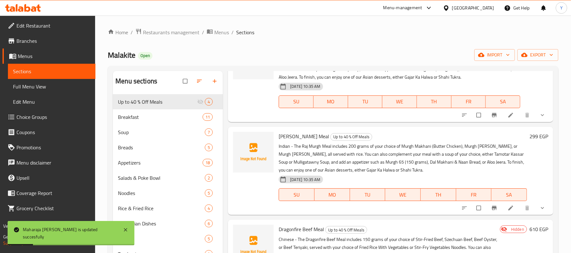
scroll to position [337, 0]
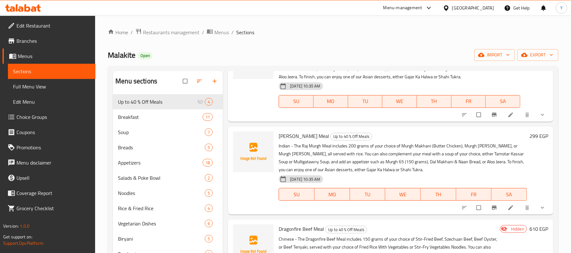
click at [530, 141] on h6 "299 EGP" at bounding box center [539, 136] width 19 height 9
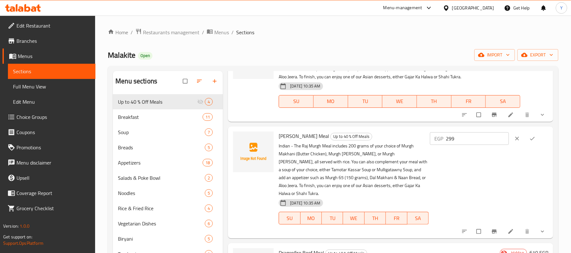
click at [491, 145] on input "299" at bounding box center [477, 138] width 63 height 13
type input "373.75"
click at [530, 142] on icon "ok" at bounding box center [533, 138] width 6 height 6
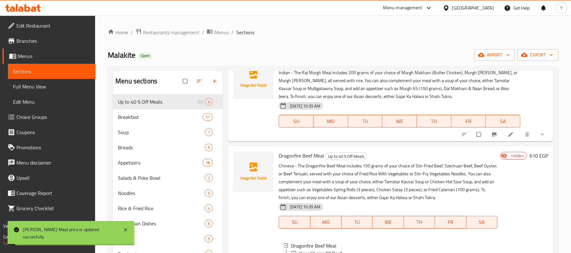
scroll to position [411, 0]
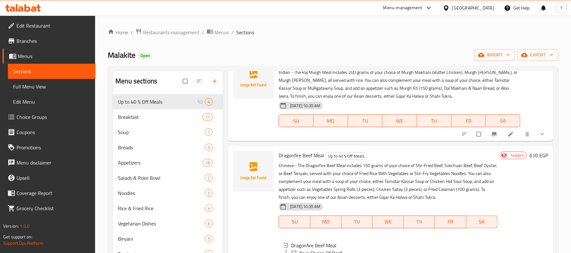
click at [530, 160] on h6 "610 EGP" at bounding box center [539, 155] width 19 height 9
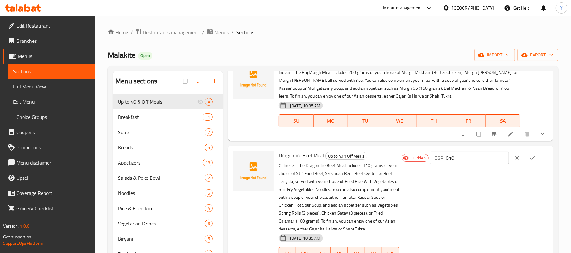
click at [496, 164] on input "610" at bounding box center [477, 158] width 63 height 13
type input "762.5"
click at [531, 160] on icon "ok" at bounding box center [532, 157] width 5 height 3
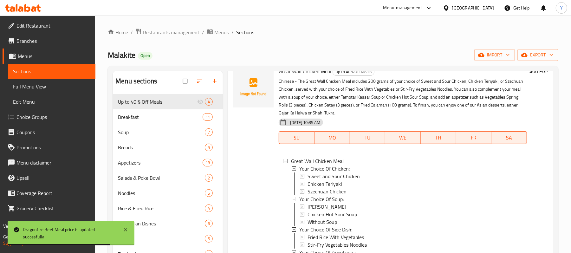
scroll to position [0, 0]
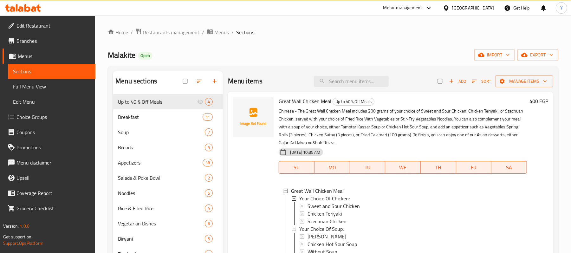
click at [32, 117] on span "Choice Groups" at bounding box center [54, 117] width 74 height 8
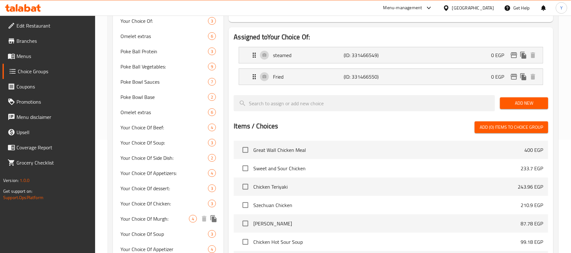
scroll to position [94, 0]
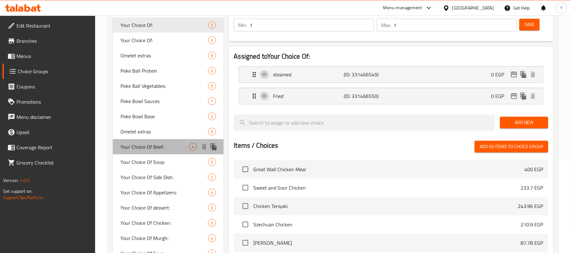
click at [172, 145] on span "Your Choice Of Beef:" at bounding box center [155, 147] width 69 height 8
type input "Your Choice Of Beef:"
type input "اختيارك من"
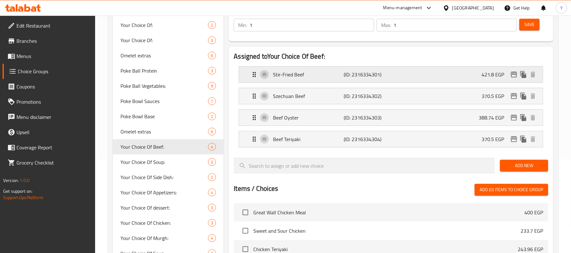
click at [334, 81] on div "Stir-Fried Beef (ID: 2316334301) 421.8 EGP" at bounding box center [393, 75] width 285 height 16
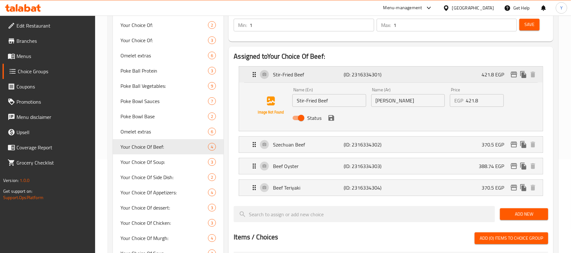
click at [512, 76] on icon "edit" at bounding box center [515, 75] width 8 height 8
click at [548, 61] on h2 "Assigned to Your Choice Of Beef:" at bounding box center [391, 57] width 315 height 10
click at [480, 149] on div "Szechuan Beef (ID: 2316334302) 370.5 EGP" at bounding box center [393, 145] width 285 height 16
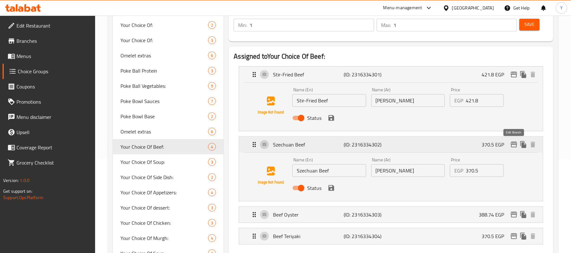
click at [511, 147] on icon "edit" at bounding box center [515, 145] width 8 height 8
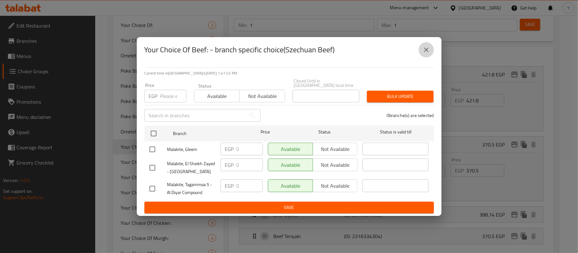
click at [429, 54] on icon "close" at bounding box center [426, 50] width 8 height 8
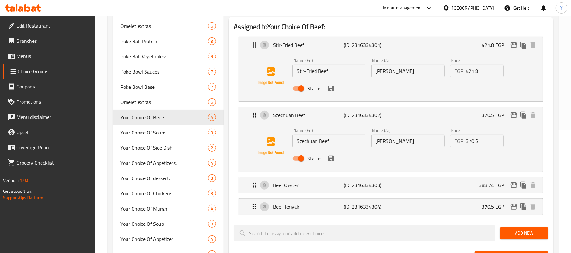
scroll to position [221, 0]
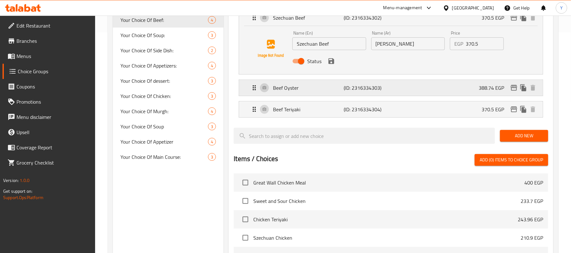
click at [489, 80] on div "Beef Oyster (ID: 2316334303) 388.74 EGP" at bounding box center [393, 88] width 285 height 16
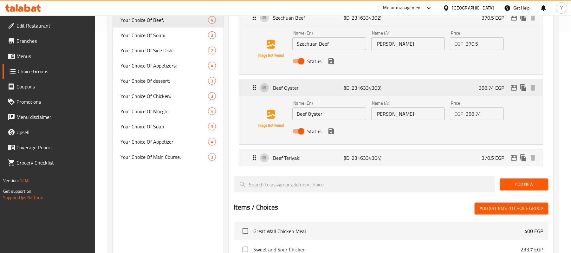
click at [516, 90] on icon "edit" at bounding box center [515, 88] width 8 height 8
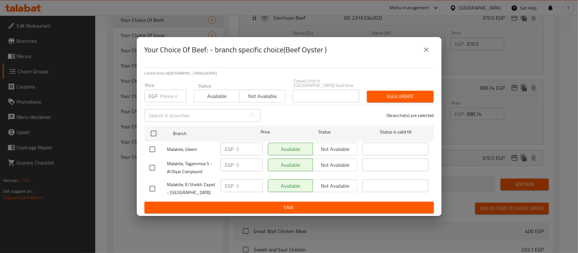
click at [429, 56] on button "close" at bounding box center [426, 49] width 15 height 15
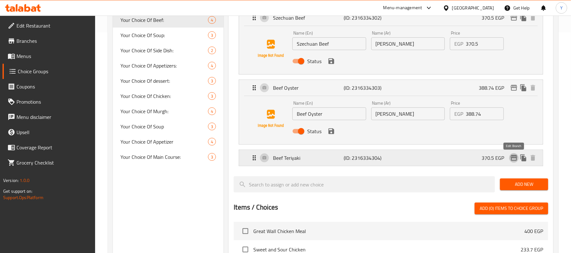
click at [512, 163] on button "edit" at bounding box center [515, 158] width 10 height 10
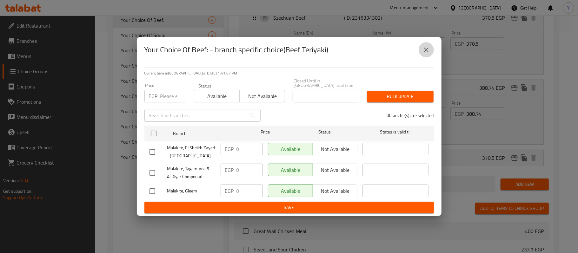
click at [432, 50] on button "close" at bounding box center [426, 49] width 15 height 15
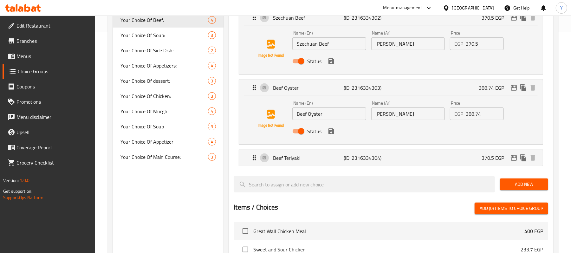
scroll to position [94, 0]
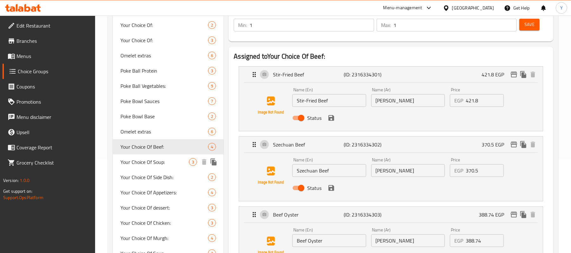
click at [168, 160] on span "Your Choice Of Soup:" at bounding box center [155, 162] width 69 height 8
type input "Your Choice Of Soup:"
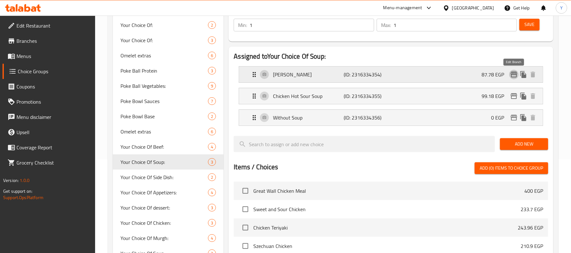
click at [513, 74] on icon "edit" at bounding box center [515, 75] width 8 height 8
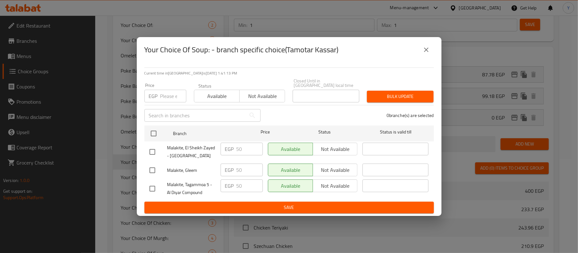
click at [415, 57] on div "Your Choice Of Soup: - branch specific choice(Tamotar Kassar)" at bounding box center [288, 49] width 289 height 15
click at [426, 51] on icon "close" at bounding box center [426, 50] width 8 height 8
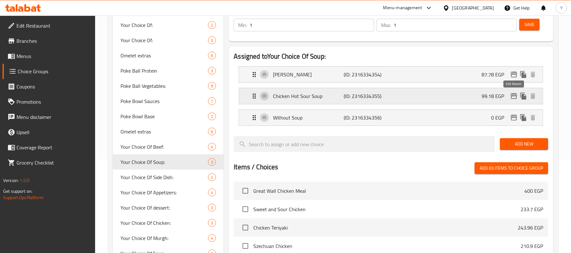
click at [512, 93] on icon "edit" at bounding box center [515, 96] width 8 height 8
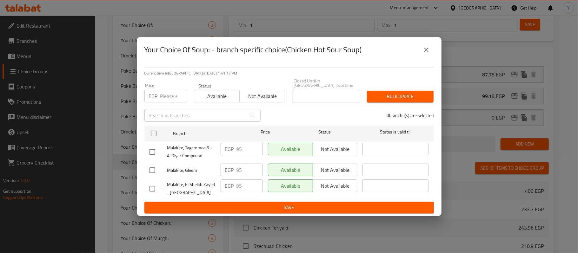
click at [419, 50] on button "close" at bounding box center [426, 49] width 15 height 15
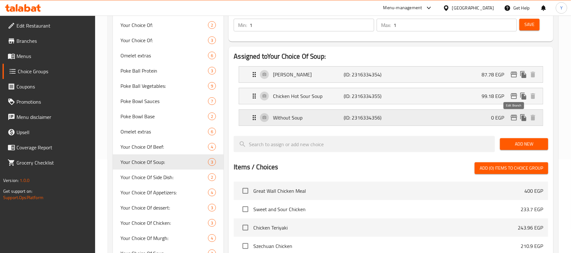
click at [514, 116] on icon "edit" at bounding box center [514, 118] width 6 height 6
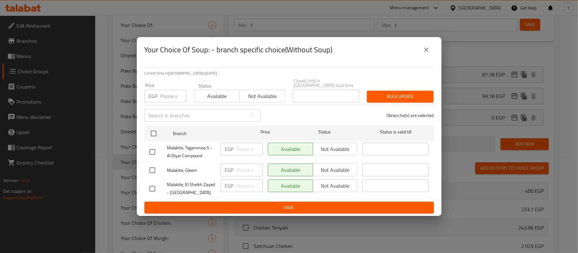
click at [425, 54] on icon "close" at bounding box center [426, 50] width 8 height 8
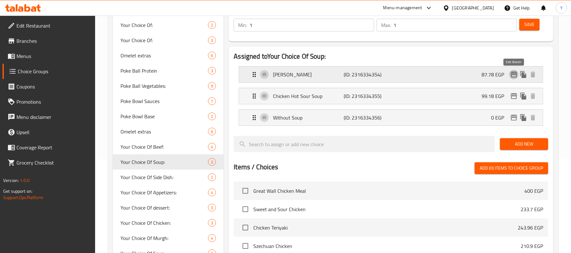
click at [513, 70] on button "edit" at bounding box center [515, 75] width 10 height 10
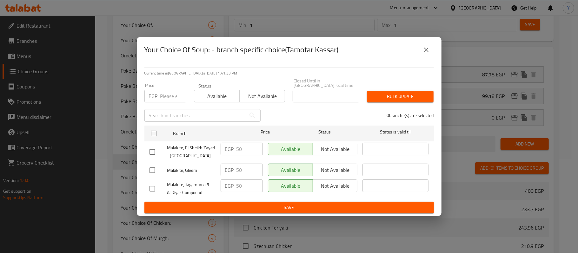
click at [387, 55] on div "Your Choice Of Soup: - branch specific choice(Tamotar Kassar)" at bounding box center [288, 49] width 289 height 15
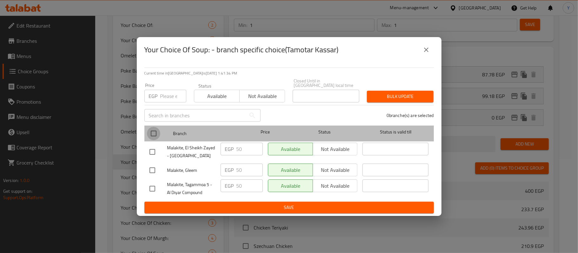
click at [155, 134] on input "checkbox" at bounding box center [153, 133] width 13 height 13
checkbox input "true"
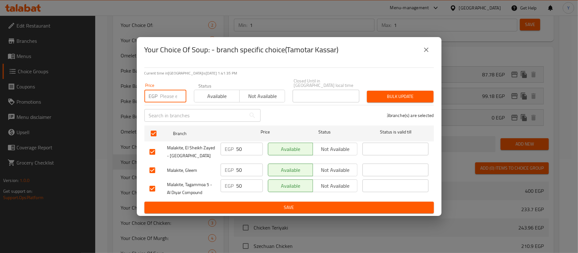
click at [170, 96] on input "number" at bounding box center [173, 96] width 26 height 13
type input "62.5"
click at [413, 93] on span "Bulk update" at bounding box center [400, 97] width 56 height 8
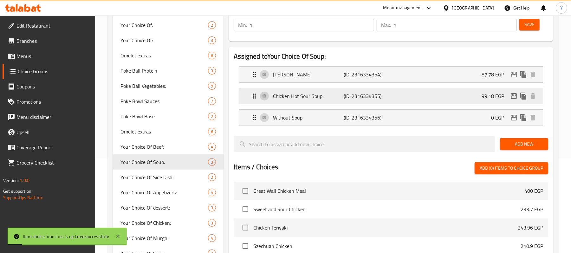
click at [517, 93] on div "Chicken Hot Sour Soup (ID: 2316334355) 99.18 EGP" at bounding box center [393, 96] width 285 height 16
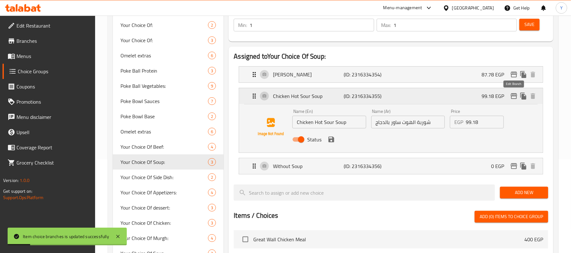
click at [512, 96] on icon "edit" at bounding box center [514, 96] width 6 height 6
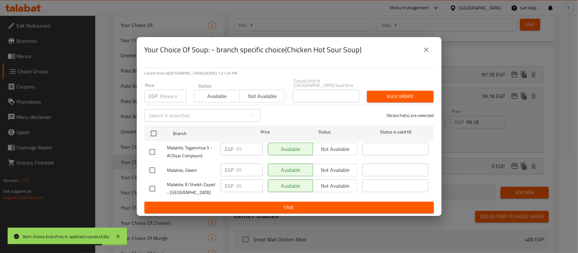
click at [386, 53] on div "Your Choice Of Soup: - branch specific choice(Chicken Hot Sour Soup)" at bounding box center [288, 49] width 289 height 15
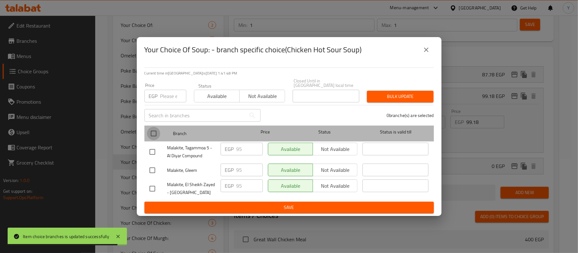
drag, startPoint x: 158, startPoint y: 131, endPoint x: 157, endPoint y: 121, distance: 9.9
click at [157, 131] on input "checkbox" at bounding box center [153, 133] width 13 height 13
checkbox input "true"
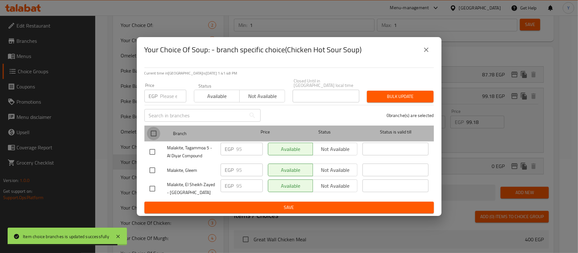
checkbox input "true"
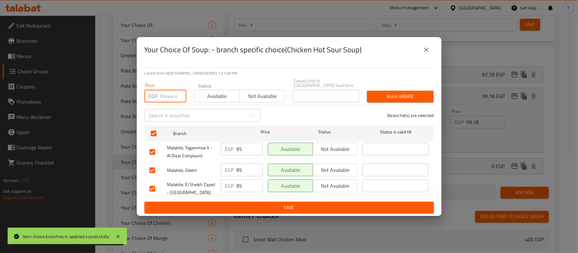
click at [162, 98] on input "number" at bounding box center [173, 96] width 26 height 13
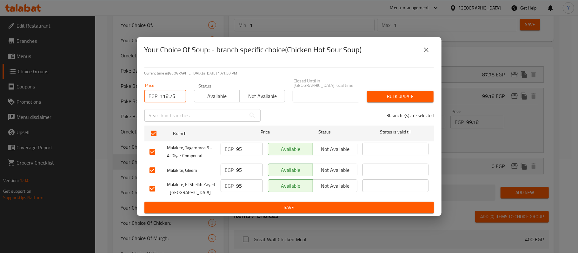
type input "118.75"
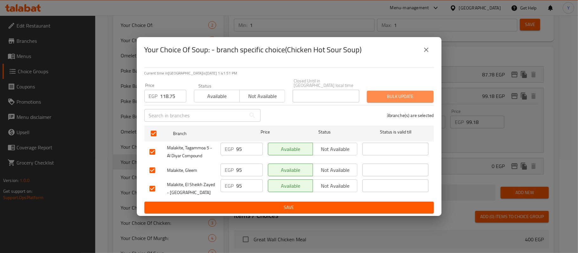
click at [380, 93] on span "Bulk update" at bounding box center [400, 97] width 56 height 8
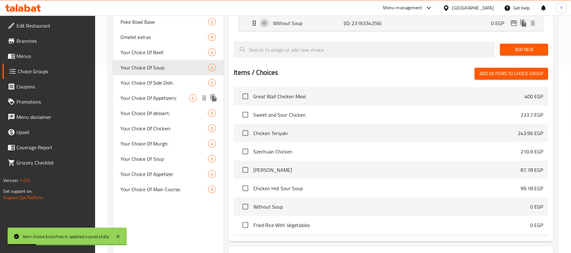
scroll to position [188, 0]
click at [188, 84] on span "Your Choice Of Side Dish:" at bounding box center [155, 83] width 69 height 8
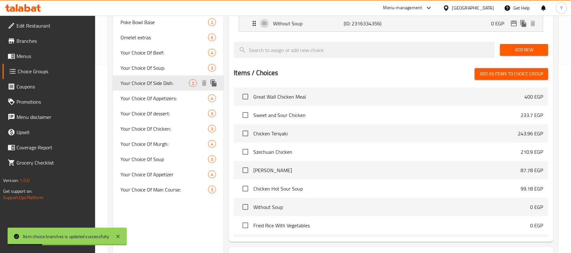
type input "Your Choice Of Side Dish:"
type input "اختيارك من الطبق الجانبي:"
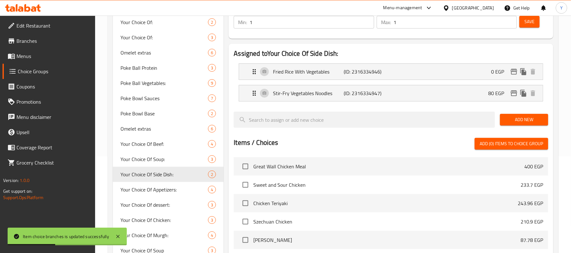
scroll to position [96, 0]
click at [512, 74] on icon "edit" at bounding box center [514, 72] width 6 height 6
click at [513, 94] on icon "edit" at bounding box center [514, 94] width 6 height 6
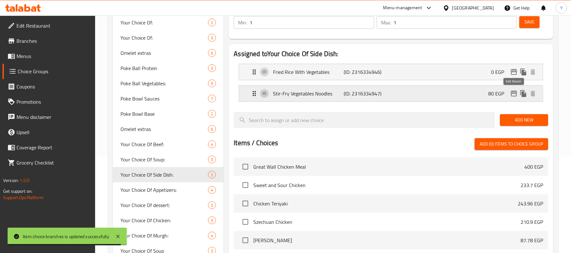
click at [513, 94] on icon "edit" at bounding box center [514, 94] width 6 height 6
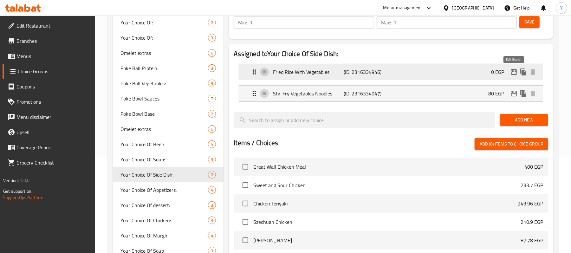
click at [511, 71] on icon "edit" at bounding box center [515, 72] width 8 height 8
click at [513, 96] on icon "edit" at bounding box center [515, 94] width 8 height 8
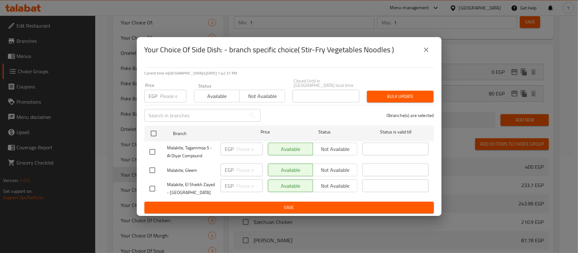
click at [383, 55] on h2 "Your Choice Of Side Dish: - branch specific choice( Stir-Fry Vegetables Noodles…" at bounding box center [269, 50] width 250 height 10
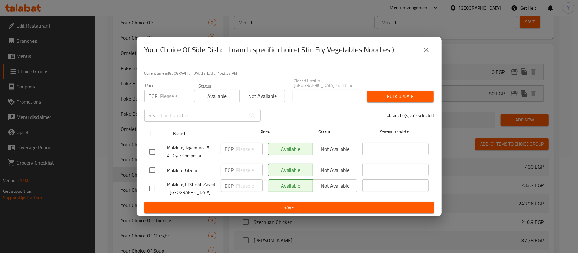
click at [160, 130] on input "checkbox" at bounding box center [153, 133] width 13 height 13
checkbox input "true"
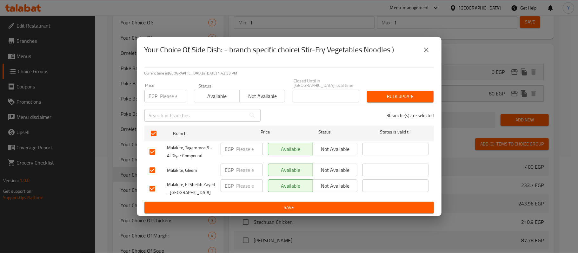
click at [164, 102] on div "Price EGP Price" at bounding box center [166, 92] width 50 height 27
click at [164, 96] on input "number" at bounding box center [173, 96] width 26 height 13
type input "100"
click at [381, 94] on span "Bulk update" at bounding box center [400, 97] width 56 height 8
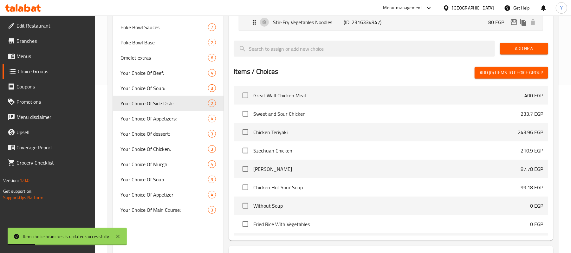
scroll to position [168, 0]
click at [187, 119] on span "Your Choice Of Appetizers:" at bounding box center [155, 119] width 69 height 8
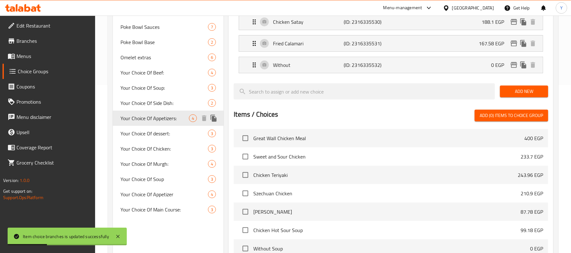
type input "Your Choice Of Appetizers:"
type input "اختيارك من المقبلات:"
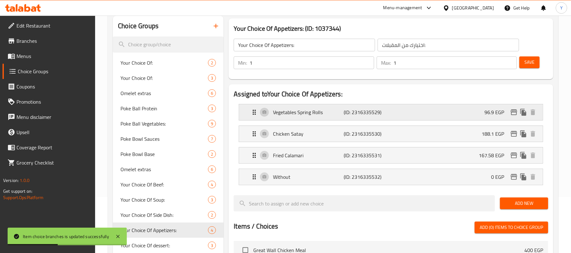
scroll to position [56, 0]
click at [513, 117] on button "edit" at bounding box center [515, 113] width 10 height 10
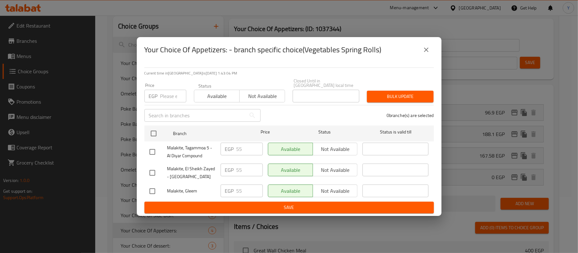
drag, startPoint x: 374, startPoint y: 56, endPoint x: 351, endPoint y: 80, distance: 33.2
click at [374, 55] on h2 "Your Choice Of Appetizers: - branch specific choice(Vegetables Spring Rolls)" at bounding box center [262, 50] width 237 height 10
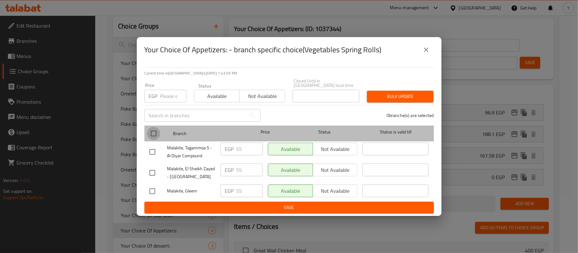
click at [152, 134] on input "checkbox" at bounding box center [153, 133] width 13 height 13
checkbox input "true"
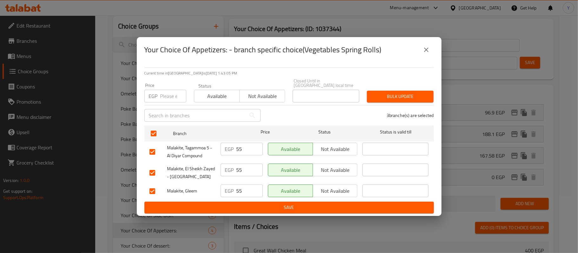
click at [164, 99] on input "number" at bounding box center [173, 96] width 26 height 13
type input "68.75"
click at [371, 91] on button "Bulk update" at bounding box center [400, 97] width 67 height 12
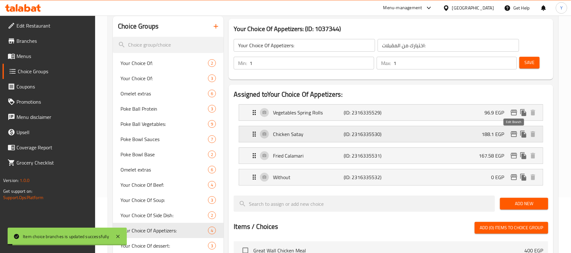
click at [513, 134] on icon "edit" at bounding box center [514, 134] width 6 height 6
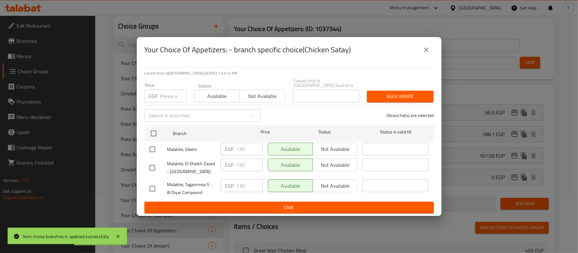
click at [357, 66] on div "Current time in [GEOGRAPHIC_DATA] is [DATE] 1:43:14 PM Price EGP Price Status A…" at bounding box center [289, 140] width 305 height 154
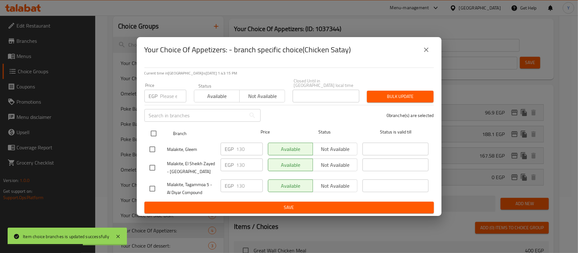
click at [155, 133] on input "checkbox" at bounding box center [153, 133] width 13 height 13
checkbox input "true"
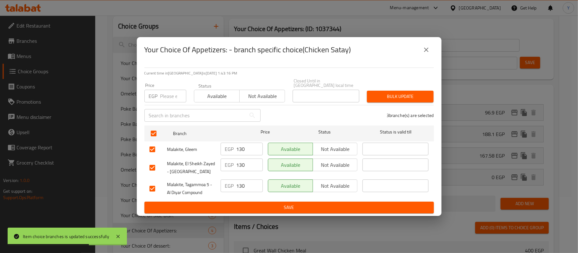
click at [163, 97] on input "number" at bounding box center [173, 96] width 26 height 13
type input "162.5"
click at [378, 91] on button "Bulk update" at bounding box center [400, 97] width 67 height 12
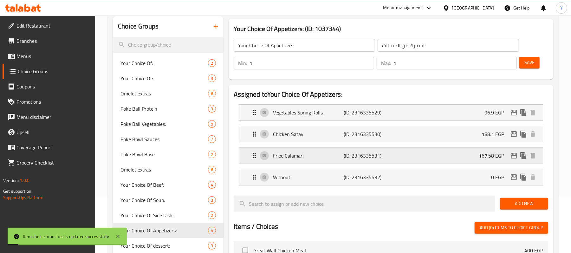
click at [515, 157] on icon "edit" at bounding box center [515, 156] width 8 height 8
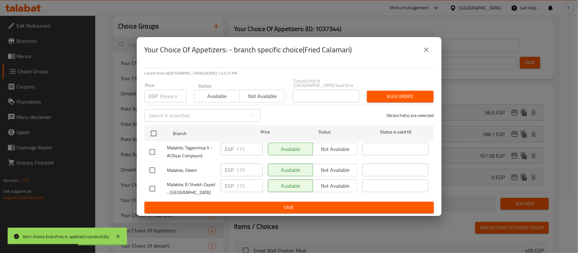
drag, startPoint x: 386, startPoint y: 53, endPoint x: 379, endPoint y: 64, distance: 13.3
click at [386, 53] on div "Your Choice Of Appetizers: - branch specific choice(Fried Calamari)" at bounding box center [288, 49] width 289 height 15
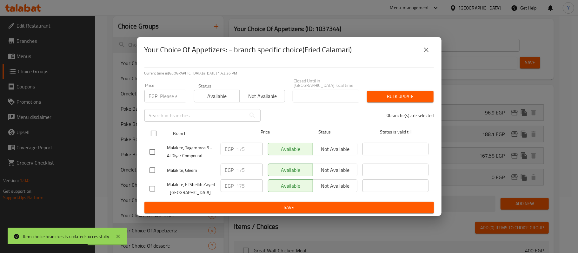
click at [155, 129] on input "checkbox" at bounding box center [153, 133] width 13 height 13
checkbox input "true"
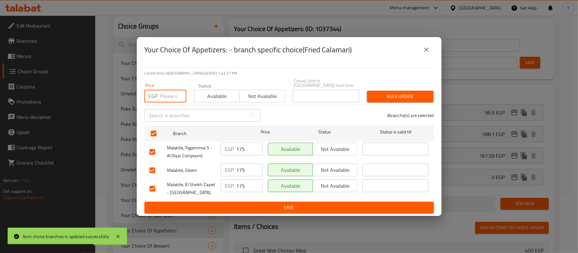
click at [164, 95] on input "number" at bounding box center [173, 96] width 26 height 13
type input "218.75"
click at [377, 96] on span "Bulk update" at bounding box center [400, 97] width 56 height 8
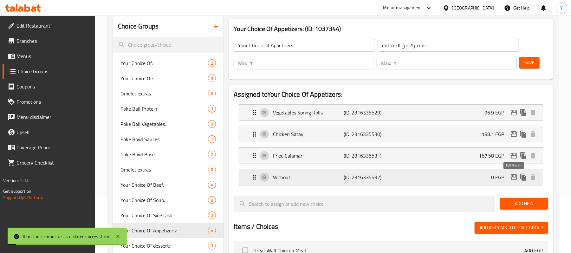
click at [513, 176] on icon "edit" at bounding box center [515, 178] width 8 height 8
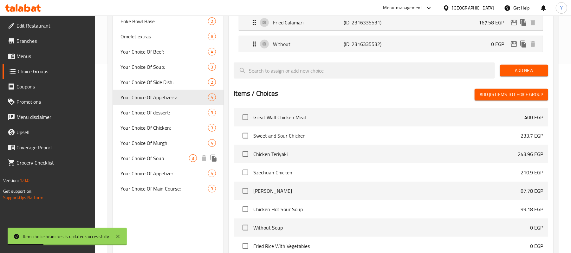
scroll to position [189, 0]
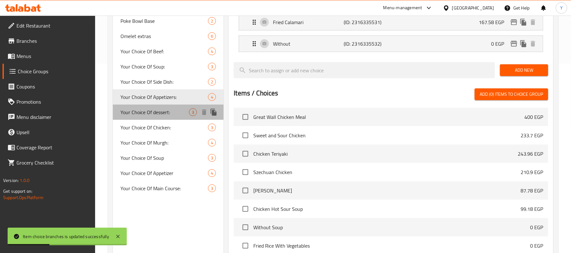
click at [187, 113] on span "Your Choice Of dessert:" at bounding box center [155, 113] width 69 height 8
type input "Your Choice Of dessert:"
type input "اختيارك من الحلوى:"
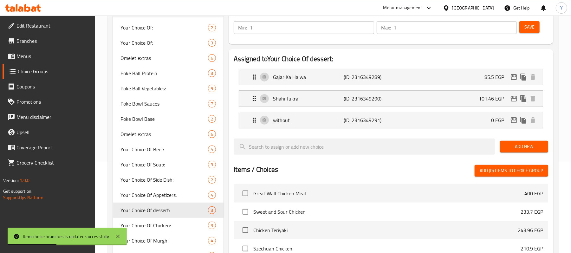
scroll to position [86, 0]
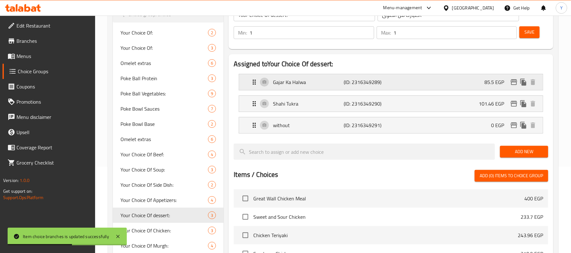
click at [511, 82] on icon "edit" at bounding box center [515, 82] width 8 height 8
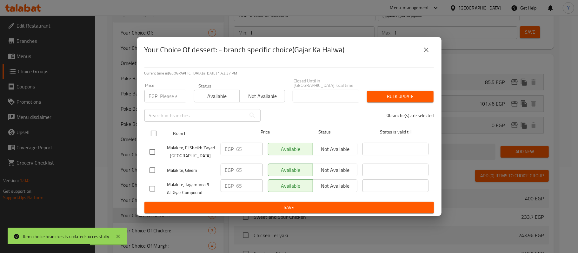
click at [156, 133] on input "checkbox" at bounding box center [153, 133] width 13 height 13
checkbox input "true"
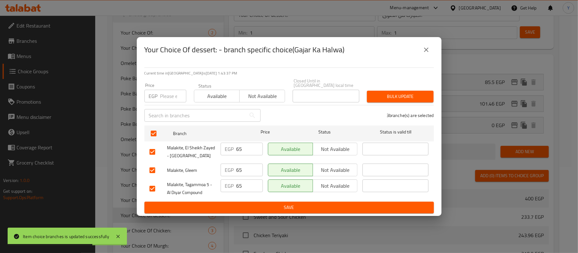
click at [166, 98] on input "number" at bounding box center [173, 96] width 26 height 13
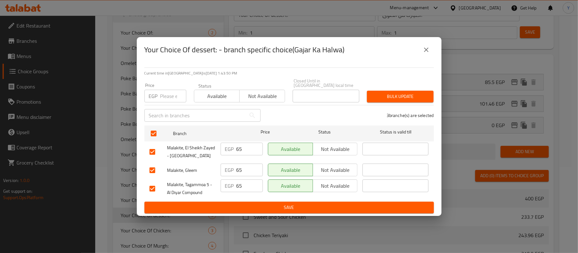
click at [162, 97] on input "number" at bounding box center [173, 96] width 26 height 13
type input "81.25"
click at [386, 93] on span "Bulk update" at bounding box center [400, 97] width 56 height 8
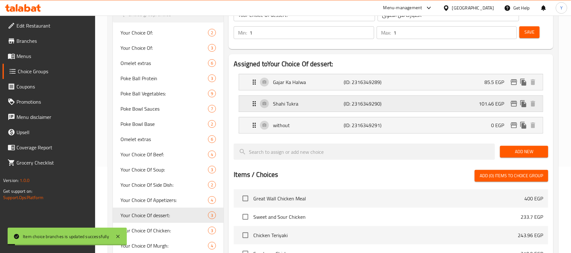
click at [512, 103] on icon "edit" at bounding box center [515, 104] width 8 height 8
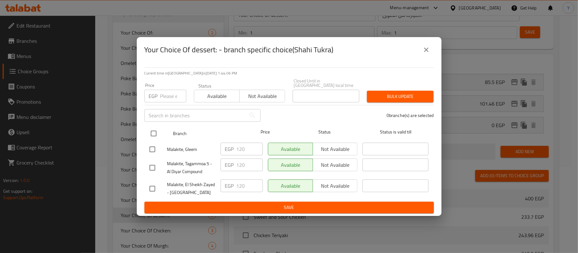
click at [149, 130] on input "checkbox" at bounding box center [153, 133] width 13 height 13
checkbox input "true"
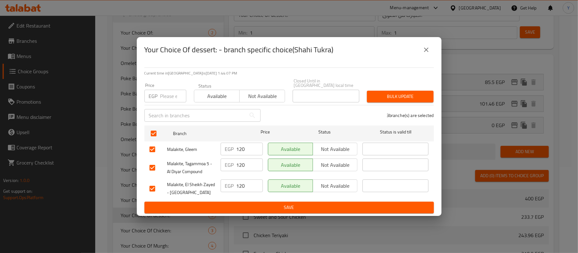
click at [168, 95] on input "number" at bounding box center [173, 96] width 26 height 13
type input "150"
click at [400, 96] on span "Bulk update" at bounding box center [400, 97] width 56 height 8
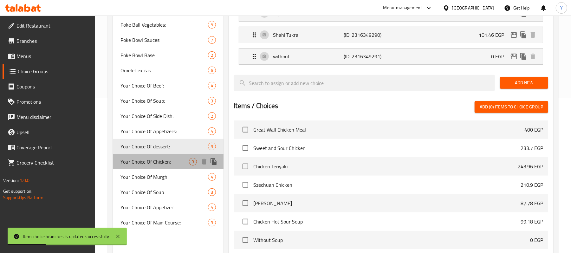
click at [184, 162] on span "Your Choice Of Chicken:" at bounding box center [155, 162] width 69 height 8
type input "Your Choice Of Chicken:"
type input "اختيارك من الدجاج:"
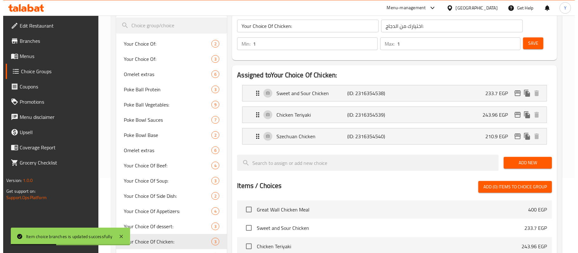
scroll to position [69, 0]
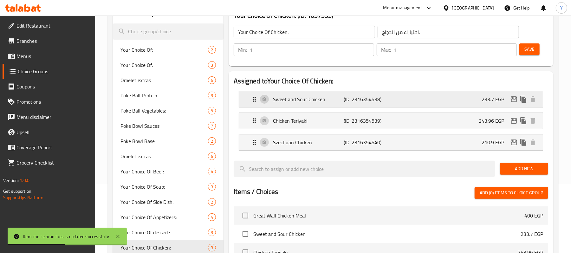
click at [512, 102] on icon "edit" at bounding box center [514, 99] width 6 height 6
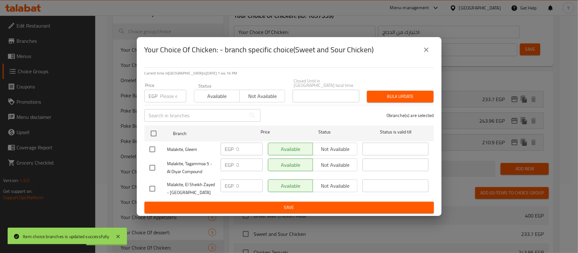
click at [423, 50] on icon "close" at bounding box center [426, 50] width 8 height 8
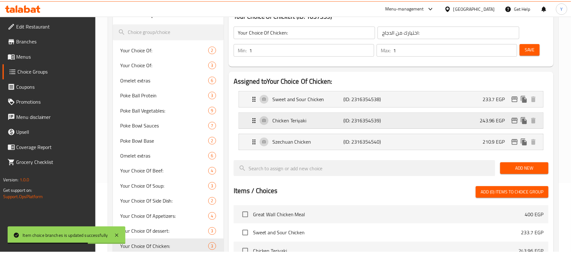
scroll to position [71, 0]
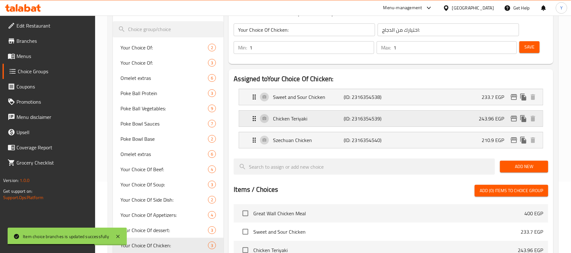
click at [515, 124] on div "Chicken Teriyaki (ID: 2316354539) 243.96 EGP" at bounding box center [393, 119] width 285 height 16
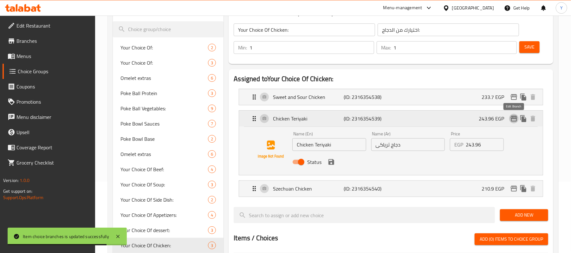
click at [515, 118] on icon "edit" at bounding box center [515, 119] width 8 height 8
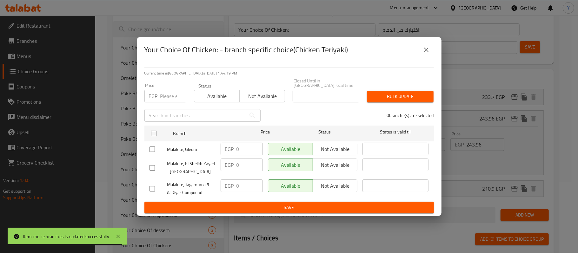
click at [427, 49] on icon "close" at bounding box center [426, 50] width 8 height 8
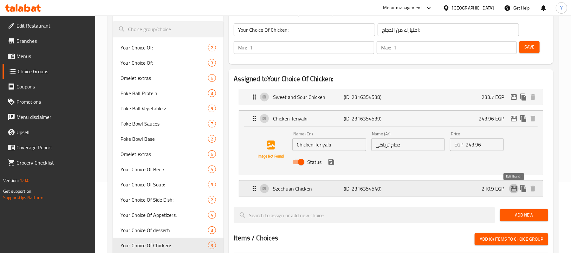
click at [514, 192] on icon "edit" at bounding box center [514, 189] width 6 height 6
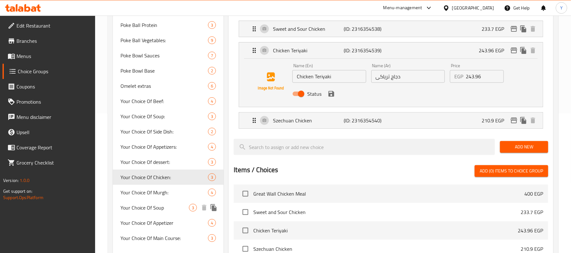
scroll to position [140, 0]
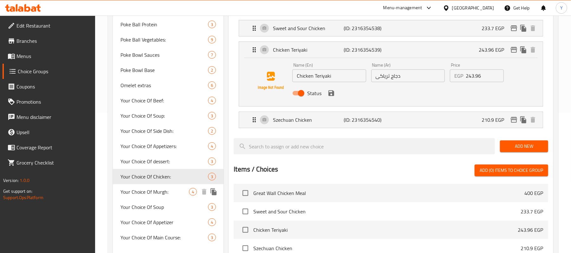
click at [177, 195] on span "Your Choice Of Murgh:" at bounding box center [155, 192] width 69 height 8
type input "Your Choice Of Murgh:"
type input "اختيارك من مورغ:"
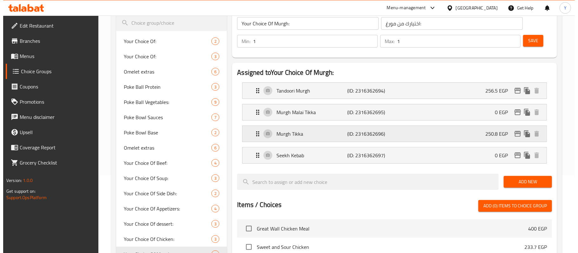
scroll to position [77, 0]
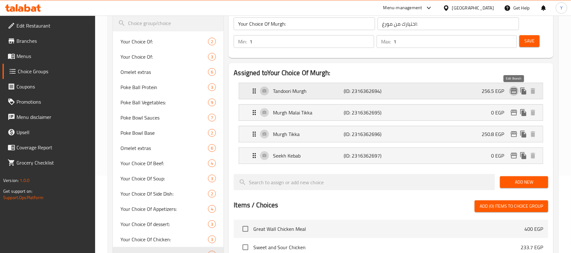
click at [512, 88] on icon "edit" at bounding box center [515, 91] width 8 height 8
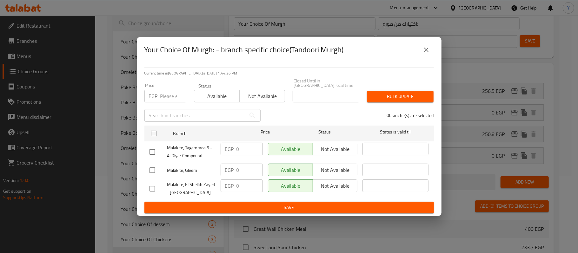
click at [424, 56] on button "close" at bounding box center [426, 49] width 15 height 15
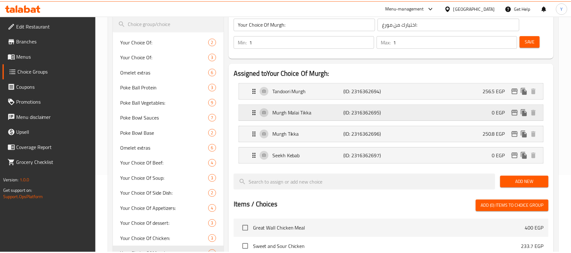
scroll to position [87, 0]
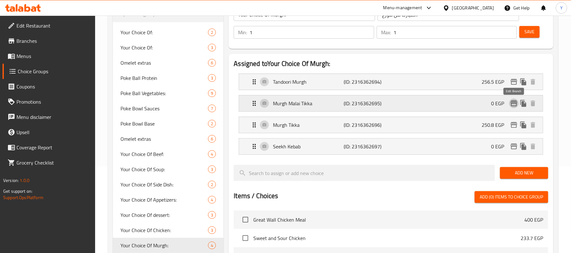
click at [512, 103] on icon "edit" at bounding box center [514, 104] width 6 height 6
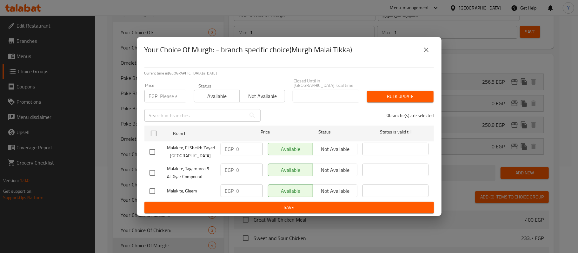
click at [428, 57] on button "close" at bounding box center [426, 49] width 15 height 15
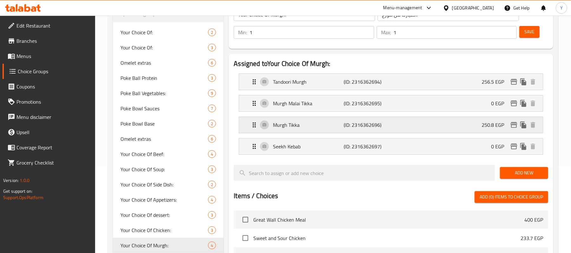
click at [513, 125] on icon "edit" at bounding box center [514, 125] width 6 height 6
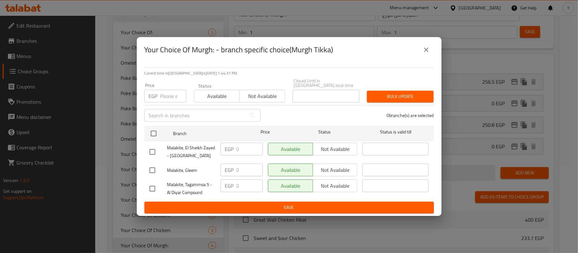
click at [432, 57] on button "close" at bounding box center [426, 49] width 15 height 15
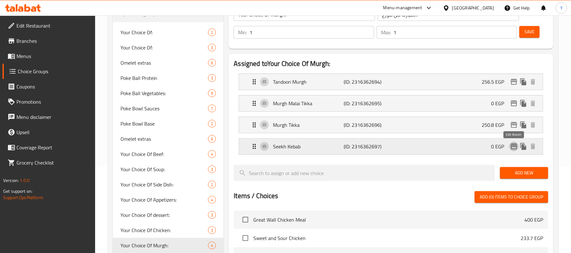
click at [515, 148] on icon "edit" at bounding box center [514, 147] width 6 height 6
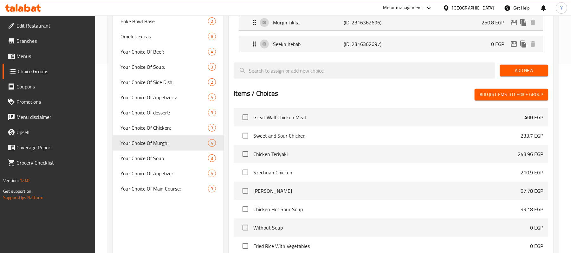
scroll to position [190, 0]
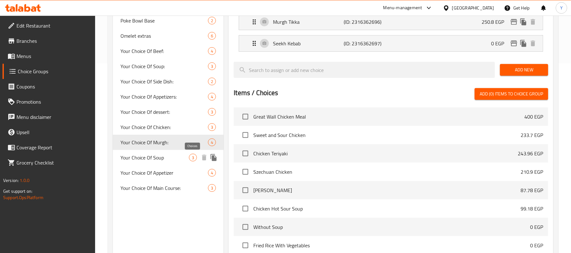
click at [191, 150] on div "Your Choice Of Soup 3" at bounding box center [168, 157] width 111 height 15
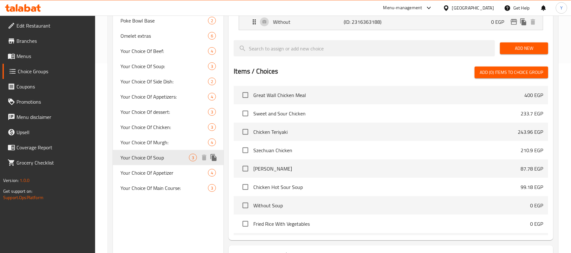
type input "Your Choice Of Soup"
type input "اختيارك من"
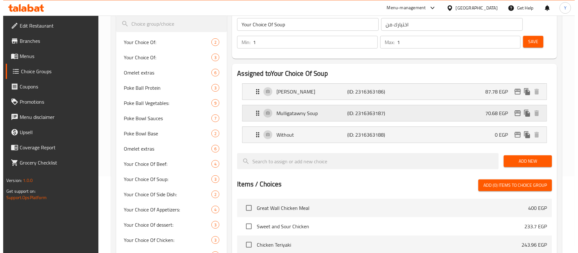
scroll to position [76, 0]
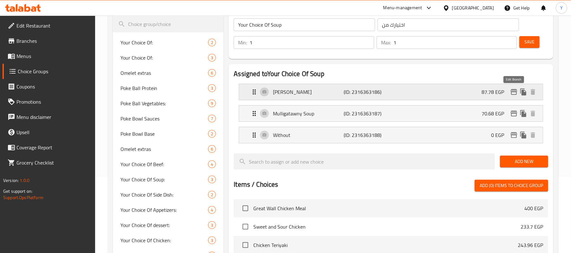
click at [517, 91] on icon "edit" at bounding box center [515, 92] width 8 height 8
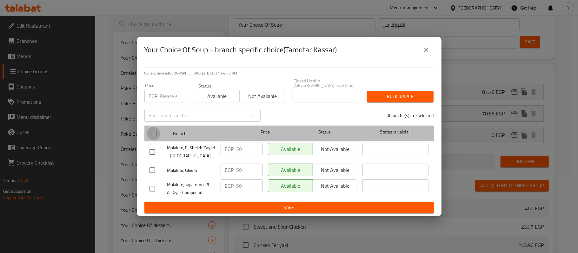
click at [157, 130] on input "checkbox" at bounding box center [153, 133] width 13 height 13
checkbox input "true"
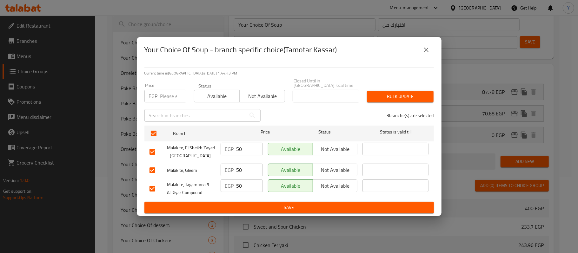
click at [165, 95] on input "number" at bounding box center [173, 96] width 26 height 13
type input "62.5"
click at [396, 96] on span "Bulk update" at bounding box center [400, 97] width 56 height 8
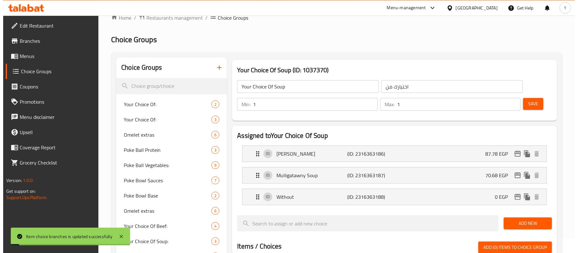
scroll to position [0, 0]
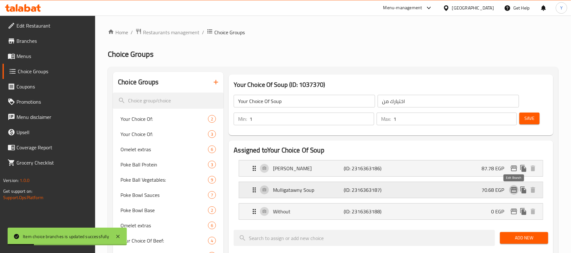
click at [514, 192] on icon "edit" at bounding box center [515, 190] width 8 height 8
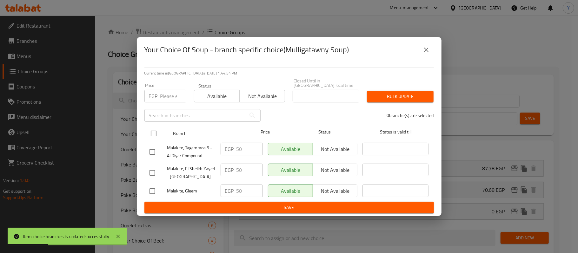
click at [154, 129] on input "checkbox" at bounding box center [153, 133] width 13 height 13
checkbox input "true"
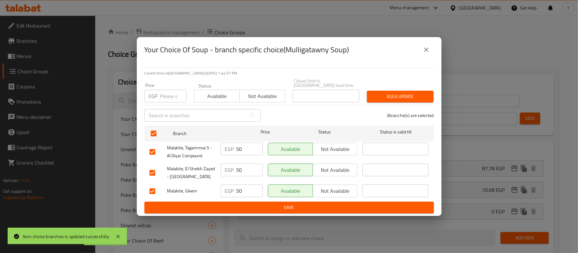
click at [169, 98] on input "number" at bounding box center [173, 96] width 26 height 13
type input "62.5"
click at [371, 87] on div "Bulk update" at bounding box center [400, 96] width 74 height 19
click at [379, 95] on span "Bulk update" at bounding box center [400, 97] width 56 height 8
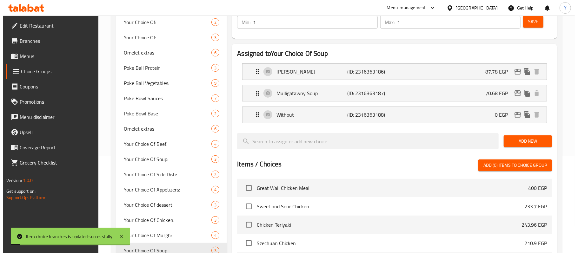
scroll to position [94, 0]
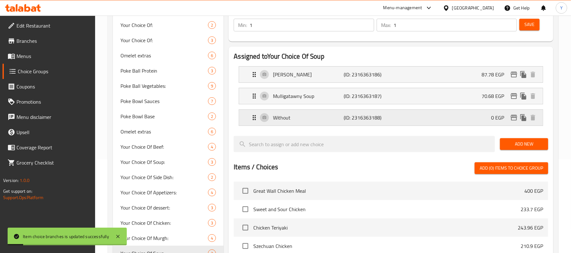
click at [512, 118] on icon "edit" at bounding box center [514, 118] width 6 height 6
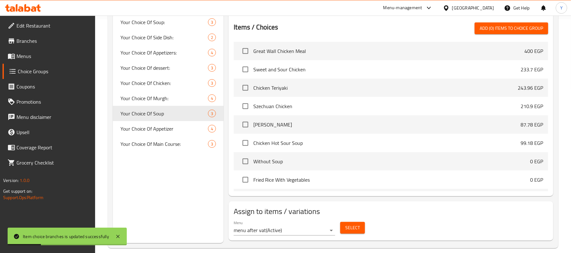
scroll to position [242, 0]
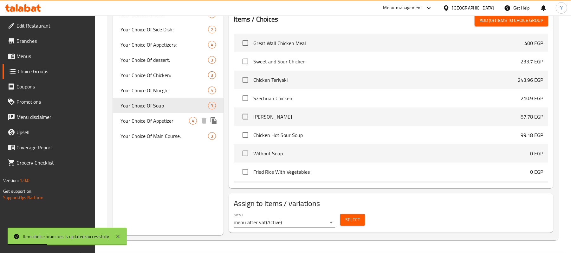
click at [161, 121] on span "Your Choice Of Appetizer" at bounding box center [155, 121] width 69 height 8
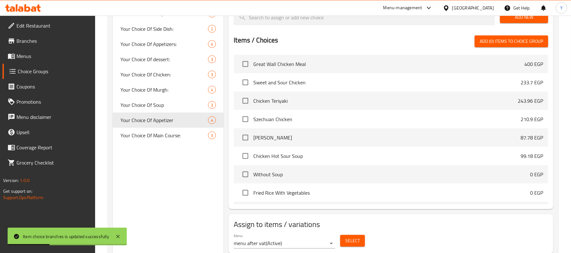
type input "Your Choice Of Appetizer"
type input "اختيارك من المقبلات"
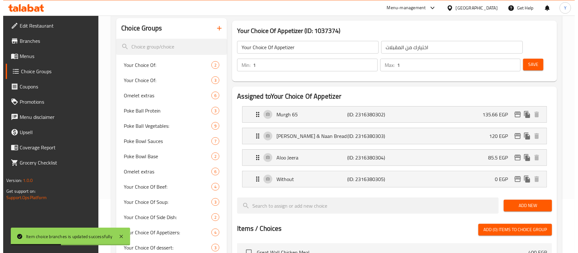
scroll to position [0, 0]
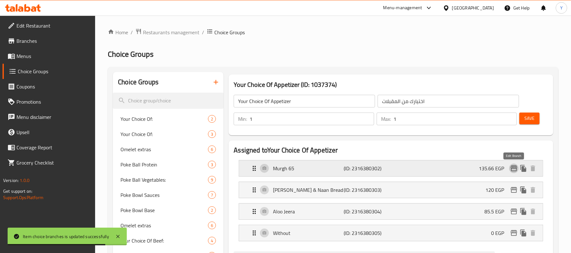
click at [511, 168] on icon "edit" at bounding box center [515, 169] width 8 height 8
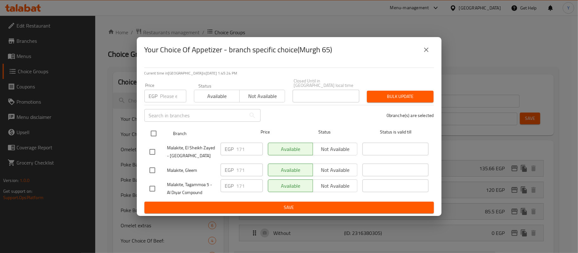
click at [155, 132] on input "checkbox" at bounding box center [153, 133] width 13 height 13
checkbox input "true"
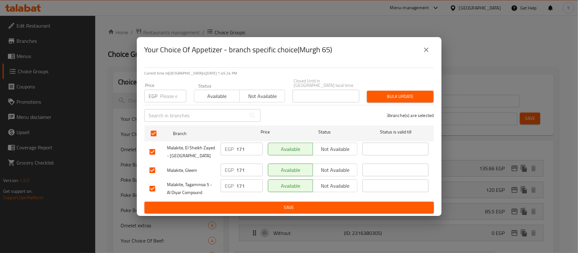
click at [160, 101] on div "Price EGP Price" at bounding box center [166, 92] width 50 height 27
click at [162, 95] on input "number" at bounding box center [173, 96] width 26 height 13
type input "213.75"
click at [413, 93] on span "Bulk update" at bounding box center [400, 97] width 56 height 8
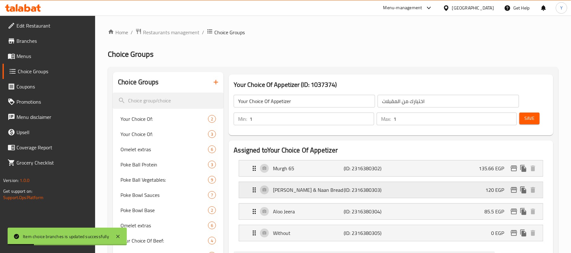
click at [515, 196] on div "[PERSON_NAME] & [PERSON_NAME] (ID: 2316380303) 120 EGP" at bounding box center [393, 190] width 285 height 16
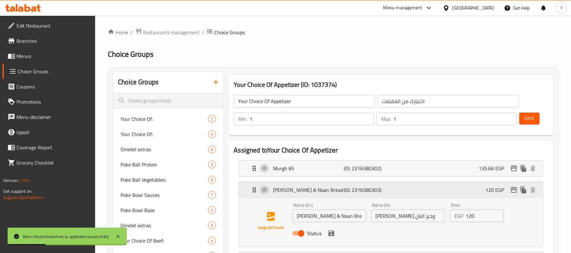
click at [508, 191] on p "120 EGP" at bounding box center [498, 190] width 24 height 8
click at [513, 189] on icon "edit" at bounding box center [514, 190] width 6 height 6
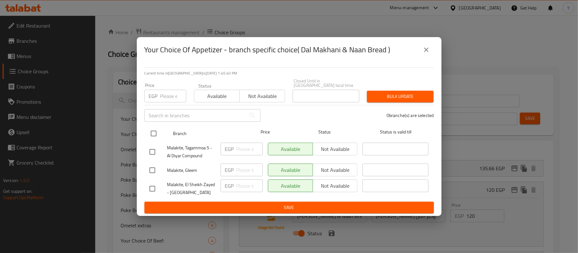
click at [159, 131] on input "checkbox" at bounding box center [153, 133] width 13 height 13
checkbox input "true"
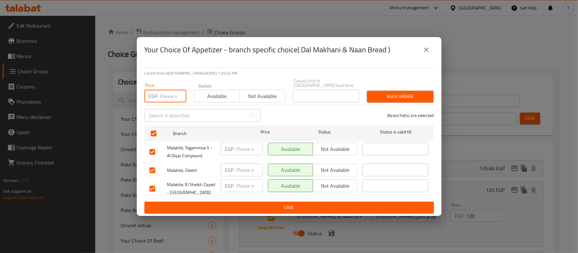
click at [168, 98] on input "number" at bounding box center [173, 96] width 26 height 13
type input "150"
click at [368, 93] on button "Bulk update" at bounding box center [400, 97] width 67 height 12
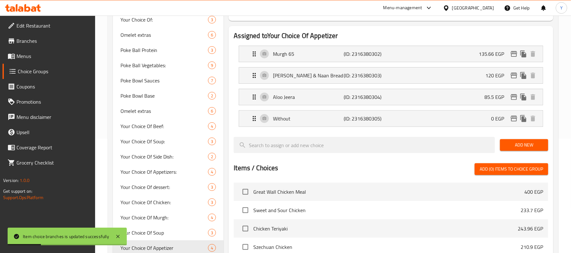
scroll to position [127, 0]
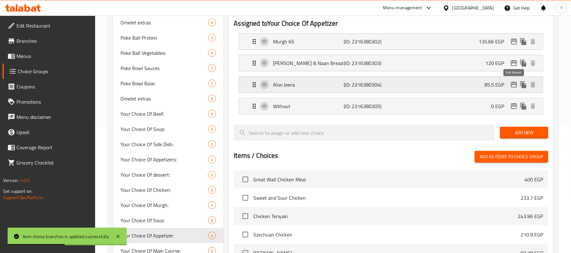
click at [513, 83] on icon "edit" at bounding box center [514, 85] width 6 height 6
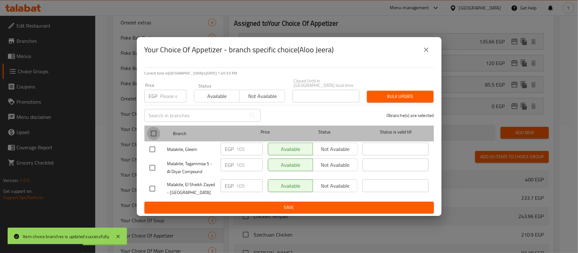
click at [157, 133] on input "checkbox" at bounding box center [153, 133] width 13 height 13
checkbox input "true"
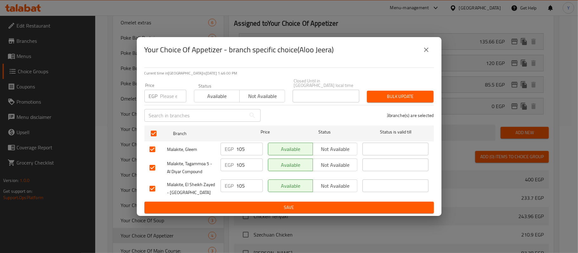
click at [176, 94] on input "number" at bounding box center [173, 96] width 26 height 13
type input "131.25"
click at [383, 93] on span "Bulk update" at bounding box center [400, 97] width 56 height 8
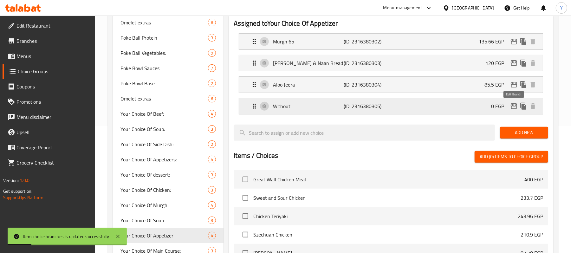
click at [511, 106] on icon "edit" at bounding box center [515, 106] width 8 height 8
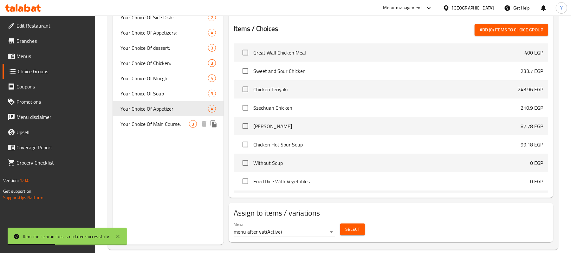
click at [179, 128] on span "Your Choice Of Main Course:" at bounding box center [155, 124] width 69 height 8
type input "Your Choice Of Main Course:"
type input "اختيارك من الطبق الرئيسي:"
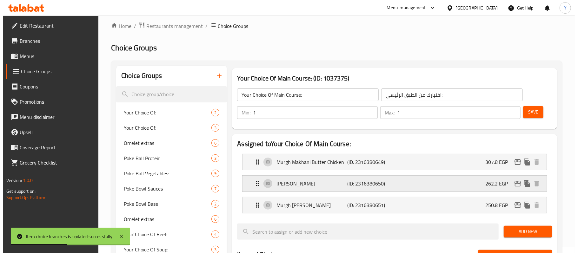
scroll to position [0, 0]
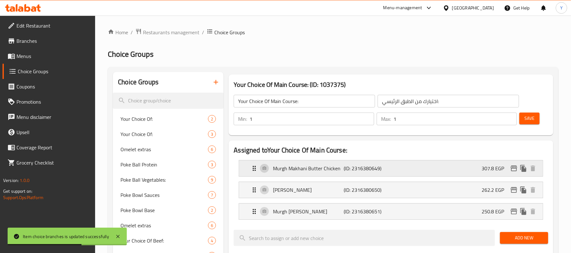
click at [513, 168] on icon "edit" at bounding box center [515, 169] width 8 height 8
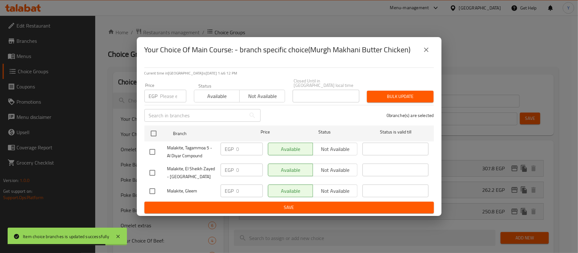
click at [463, 212] on div "Your Choice Of Main Course: - branch specific choice(Murgh Makhani Butter Chick…" at bounding box center [289, 126] width 578 height 253
click at [420, 55] on button "close" at bounding box center [426, 49] width 15 height 15
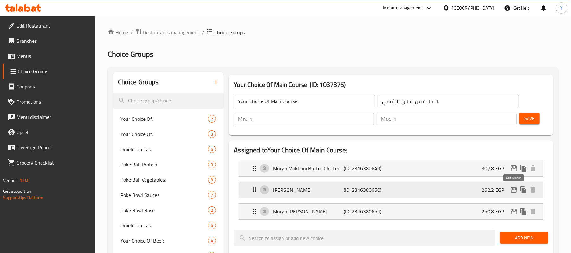
click at [513, 190] on icon "edit" at bounding box center [514, 190] width 6 height 6
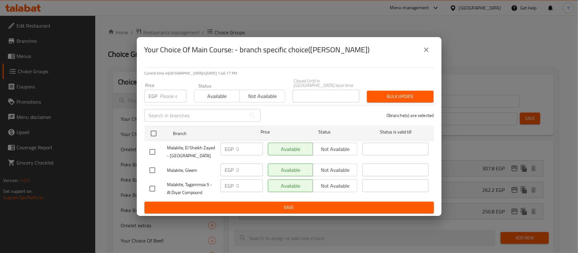
click at [422, 53] on icon "close" at bounding box center [426, 50] width 8 height 8
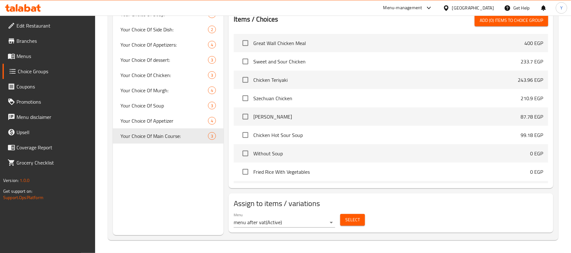
scroll to position [116, 0]
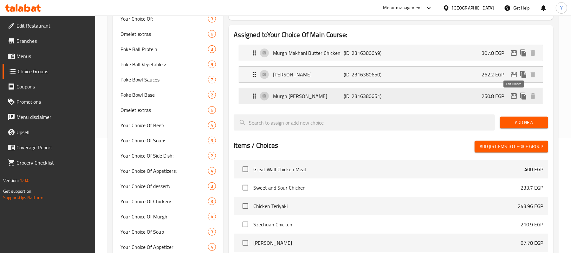
click at [510, 97] on button "edit" at bounding box center [515, 96] width 10 height 10
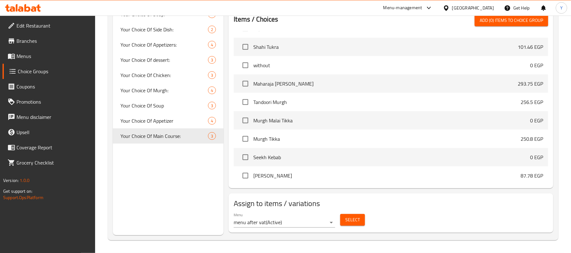
scroll to position [0, 0]
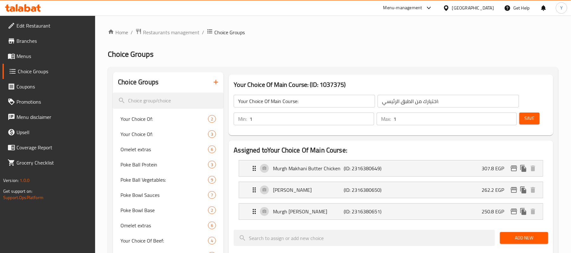
click at [64, 59] on span "Menus" at bounding box center [54, 56] width 74 height 8
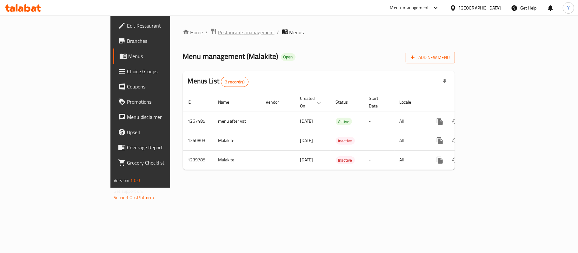
click at [218, 31] on span "Restaurants management" at bounding box center [246, 33] width 56 height 8
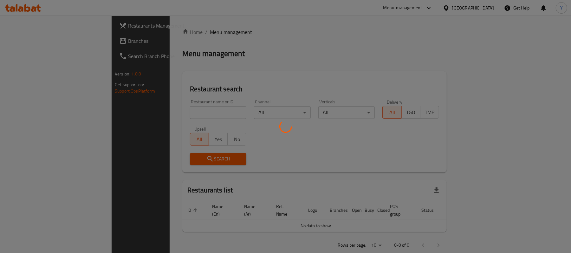
click at [175, 114] on div at bounding box center [285, 126] width 571 height 253
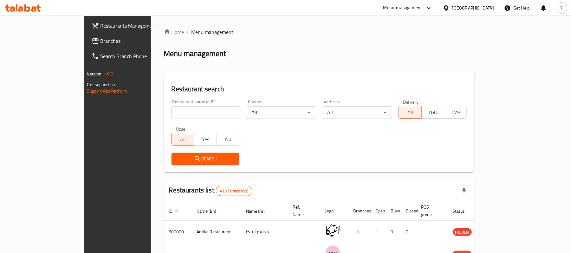
click at [175, 114] on input "search" at bounding box center [206, 112] width 68 height 13
type input "ة"
click at [174, 108] on input "MAA" at bounding box center [206, 112] width 68 height 13
click at [179, 110] on input "MAA" at bounding box center [206, 112] width 68 height 13
type input "Malakite"
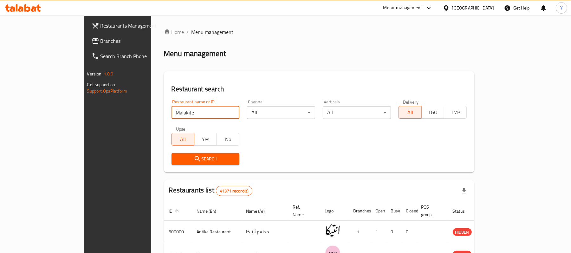
click button "Search" at bounding box center [206, 159] width 68 height 12
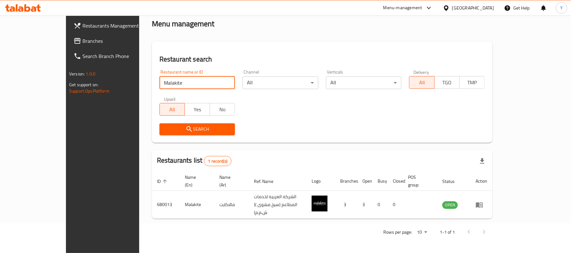
scroll to position [18, 0]
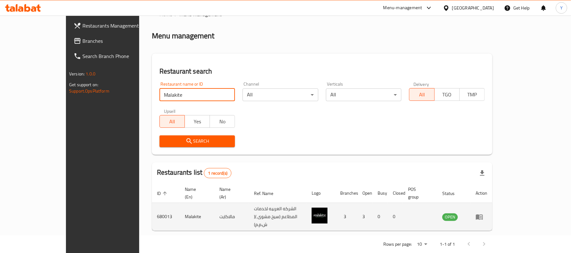
click at [152, 203] on td "680013" at bounding box center [166, 217] width 28 height 28
copy td "680013"
click at [493, 212] on td "enhanced table" at bounding box center [482, 217] width 22 height 28
click at [483, 215] on icon "enhanced table" at bounding box center [479, 217] width 7 height 5
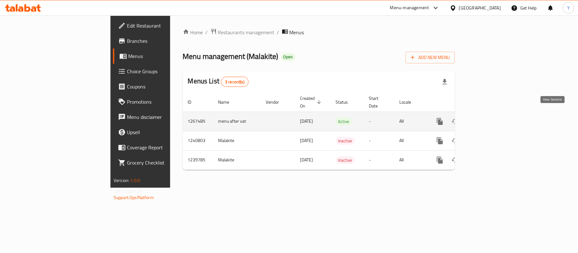
click at [489, 118] on icon "enhanced table" at bounding box center [486, 122] width 8 height 8
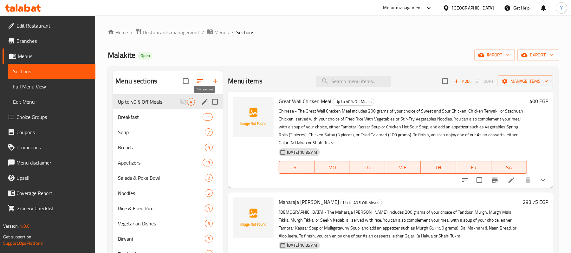
click at [205, 101] on icon "edit" at bounding box center [205, 102] width 8 height 8
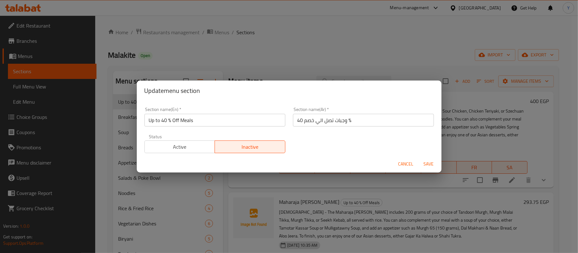
click at [207, 148] on span "Active" at bounding box center [179, 146] width 65 height 9
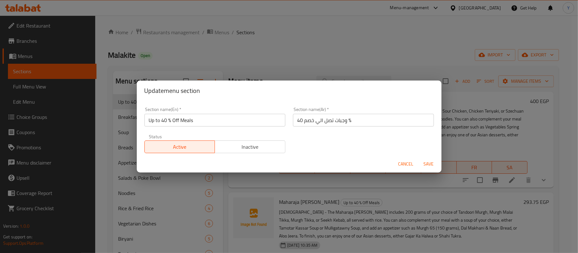
click at [428, 163] on span "Save" at bounding box center [428, 164] width 15 height 8
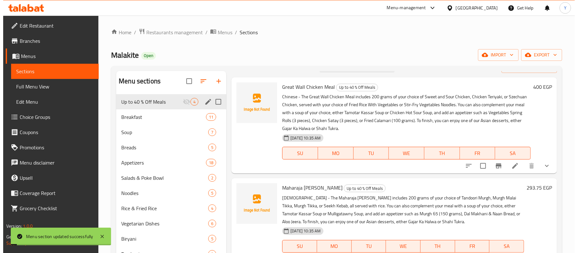
scroll to position [18, 0]
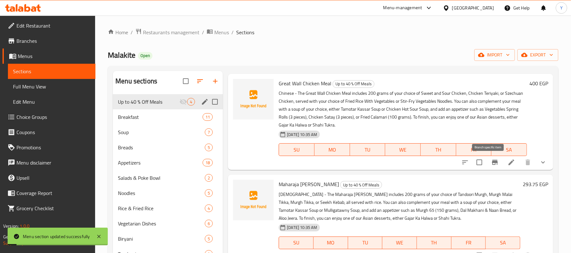
click at [492, 160] on icon "Branch-specific-item" at bounding box center [496, 163] width 8 height 8
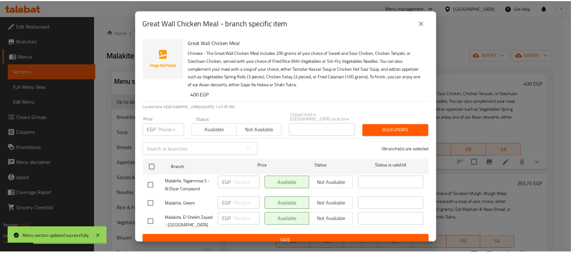
scroll to position [2, 0]
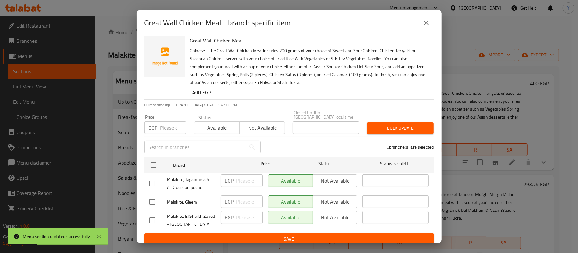
click at [423, 23] on icon "close" at bounding box center [426, 23] width 8 height 8
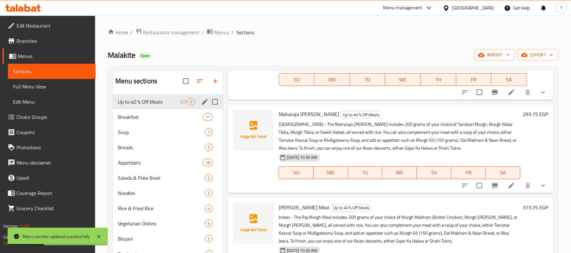
scroll to position [89, 0]
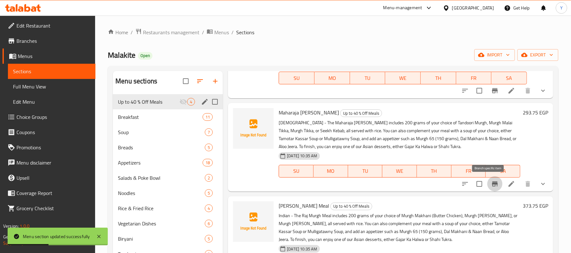
click at [492, 184] on icon "Branch-specific-item" at bounding box center [495, 184] width 6 height 5
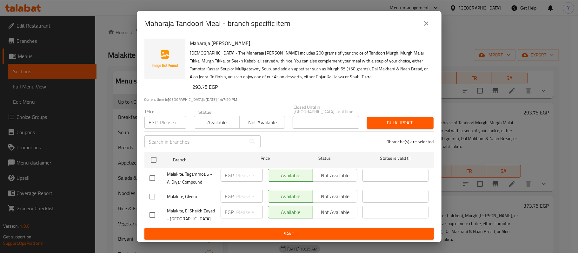
click at [426, 27] on icon "close" at bounding box center [426, 24] width 8 height 8
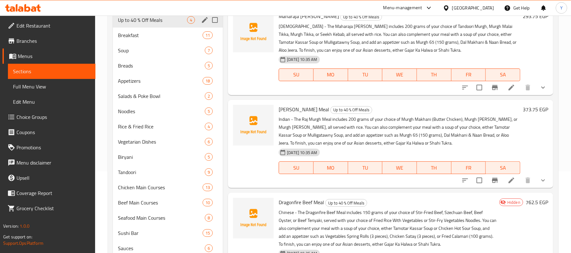
scroll to position [83, 0]
click at [492, 178] on icon "Branch-specific-item" at bounding box center [496, 180] width 8 height 8
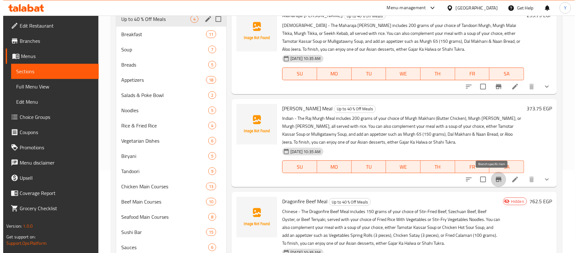
scroll to position [136, 0]
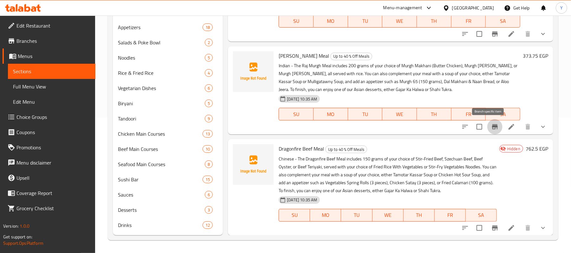
click at [492, 225] on icon "Branch-specific-item" at bounding box center [496, 228] width 8 height 8
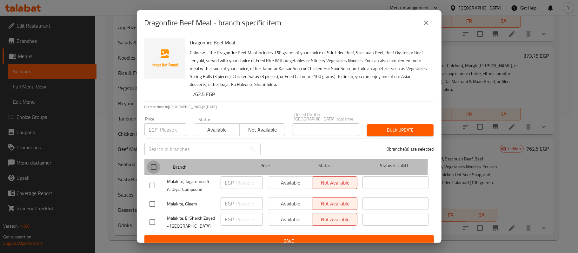
click at [158, 161] on input "checkbox" at bounding box center [153, 167] width 13 height 13
checkbox input "true"
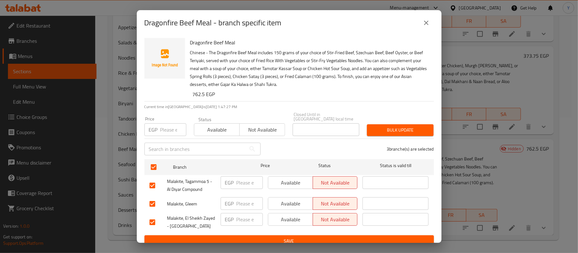
drag, startPoint x: 275, startPoint y: 172, endPoint x: 277, endPoint y: 176, distance: 4.4
click at [276, 176] on button "Available" at bounding box center [290, 182] width 45 height 13
click at [278, 188] on div "Available Not available" at bounding box center [312, 185] width 95 height 23
click at [281, 215] on span "Available" at bounding box center [291, 219] width 40 height 9
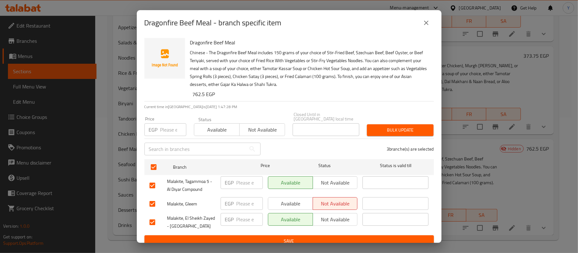
click at [291, 201] on span "Available" at bounding box center [291, 203] width 40 height 9
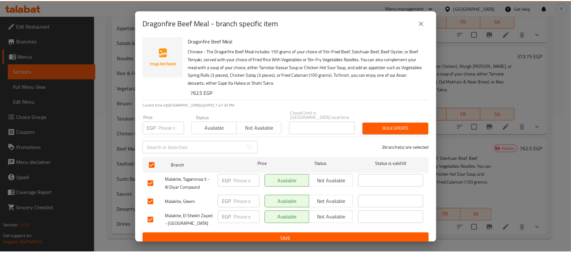
scroll to position [2, 0]
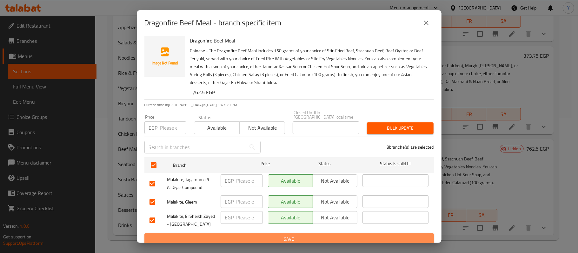
click at [298, 235] on span "Save" at bounding box center [288, 239] width 279 height 8
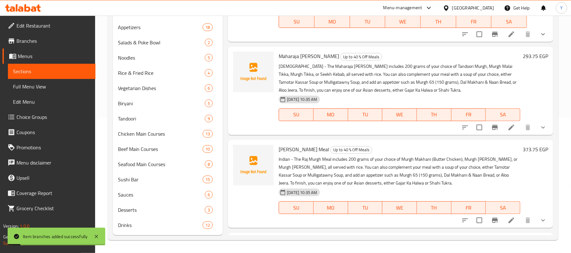
scroll to position [104, 0]
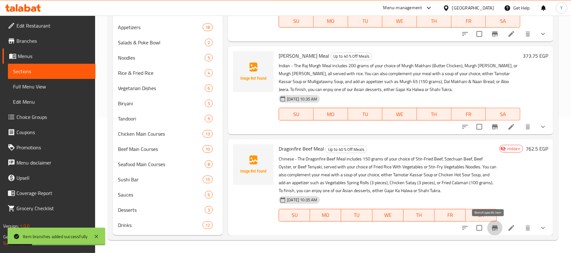
click at [488, 228] on button "Branch-specific-item" at bounding box center [495, 228] width 15 height 15
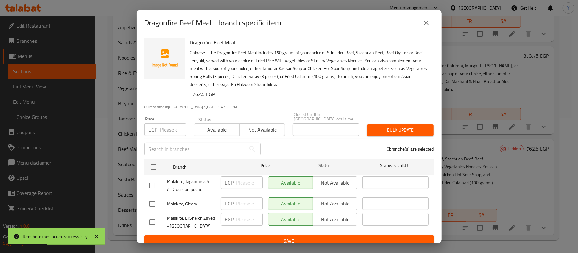
click at [422, 28] on button "close" at bounding box center [426, 22] width 15 height 15
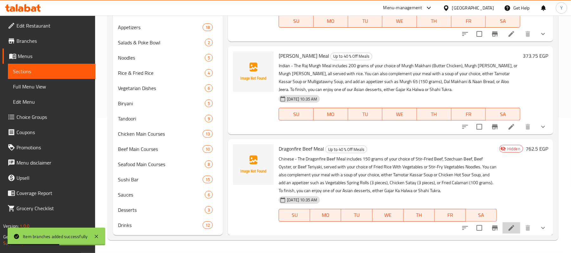
click at [503, 225] on li at bounding box center [512, 227] width 18 height 11
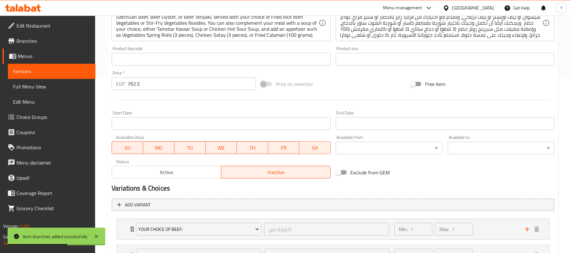
scroll to position [254, 0]
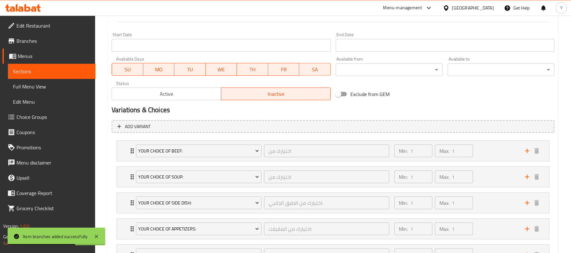
click at [187, 91] on span "Active" at bounding box center [167, 93] width 104 height 9
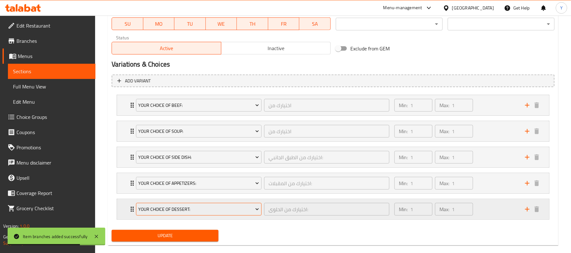
scroll to position [311, 0]
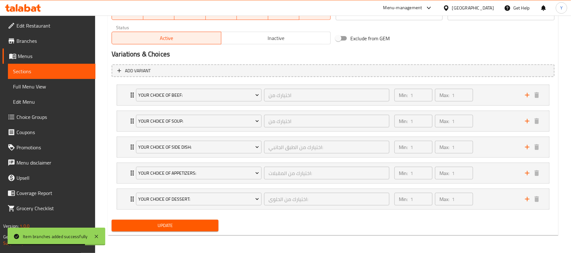
click at [217, 220] on div "Update" at bounding box center [165, 225] width 112 height 17
click at [201, 222] on span "Update" at bounding box center [165, 226] width 97 height 8
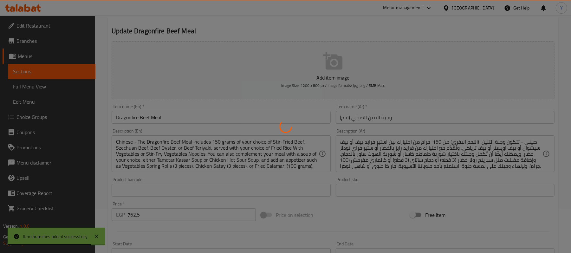
scroll to position [0, 0]
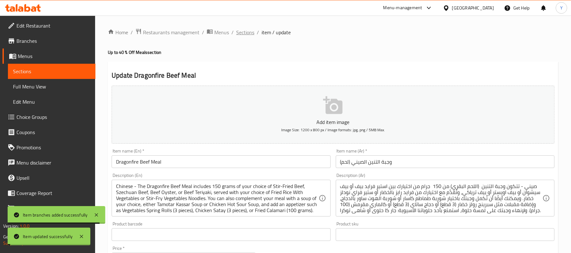
click at [236, 32] on span "Sections" at bounding box center [245, 33] width 18 height 8
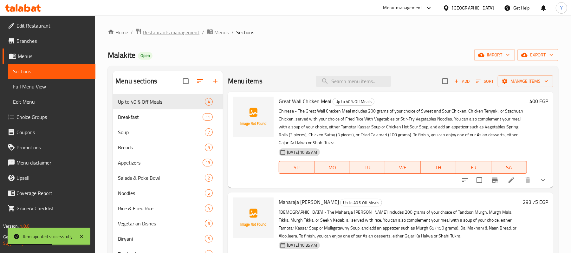
click at [180, 32] on span "Restaurants management" at bounding box center [171, 33] width 56 height 8
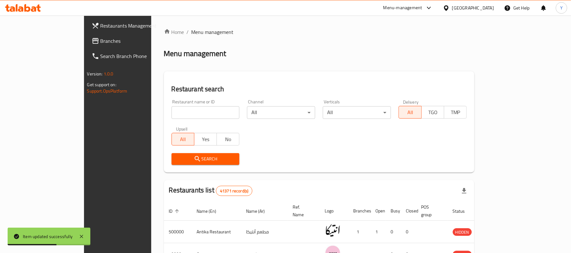
click at [176, 117] on input "search" at bounding box center [206, 112] width 68 height 13
type input "MALAK"
click button "Search" at bounding box center [206, 159] width 68 height 12
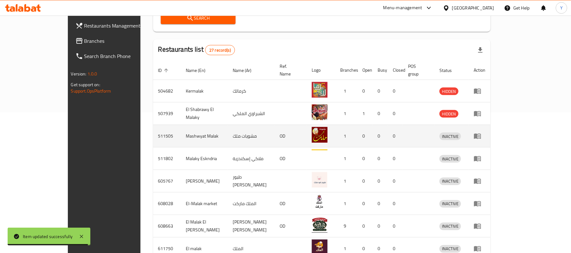
scroll to position [210, 0]
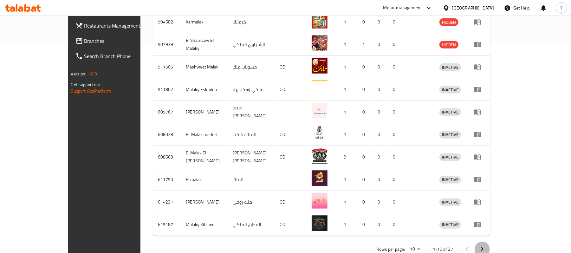
click at [486, 246] on icon "Next page" at bounding box center [483, 250] width 8 height 8
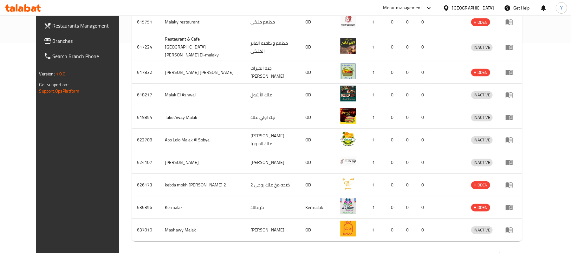
click at [518, 251] on icon "Next page" at bounding box center [515, 255] width 8 height 8
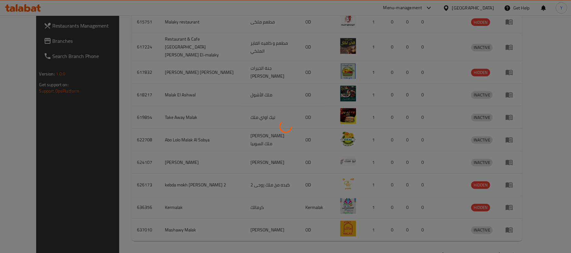
scroll to position [160, 0]
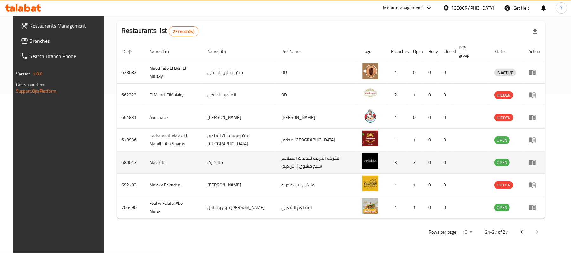
click at [121, 162] on td "680013" at bounding box center [131, 162] width 28 height 23
copy td "680013"
click at [536, 164] on icon "enhanced table" at bounding box center [532, 162] width 7 height 5
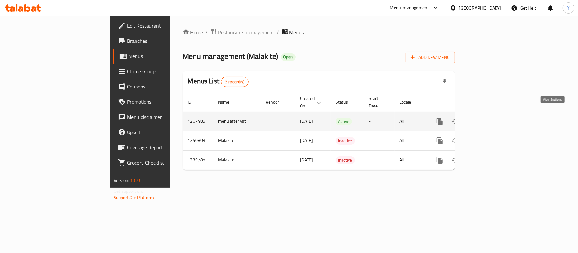
click at [493, 116] on link "enhanced table" at bounding box center [485, 121] width 15 height 15
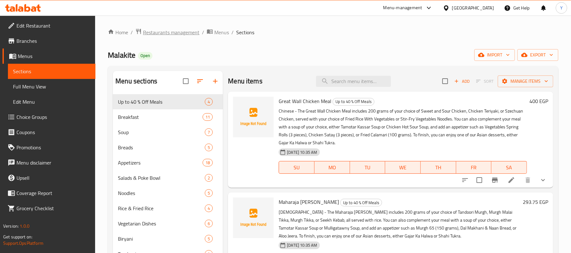
click at [169, 32] on span "Restaurants management" at bounding box center [171, 33] width 56 height 8
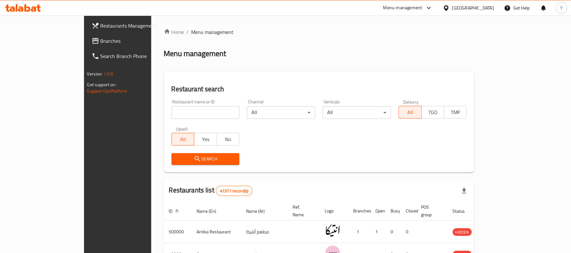
click at [188, 109] on input "search" at bounding box center [206, 112] width 68 height 13
paste input "680013"
type input "680013"
click button "Search" at bounding box center [206, 159] width 68 height 12
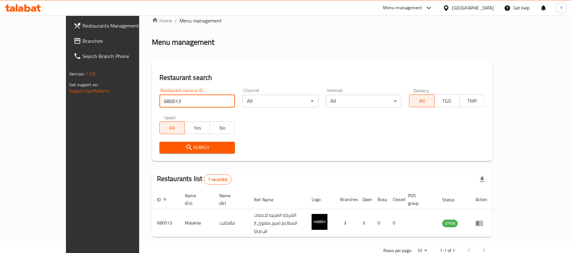
scroll to position [18, 0]
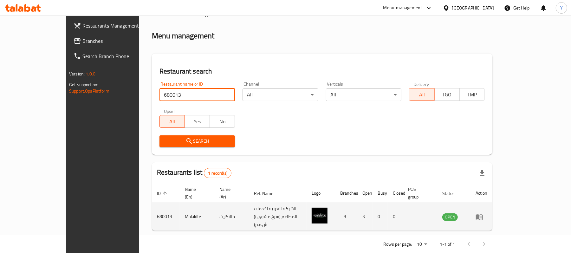
click at [152, 207] on td "680013" at bounding box center [166, 217] width 28 height 28
copy td "680013"
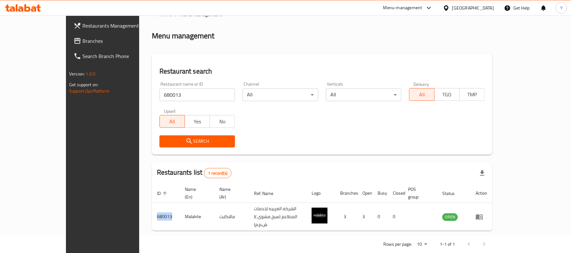
click at [83, 25] on span "Restaurants Management" at bounding box center [120, 26] width 74 height 8
